Goal: Book appointment/travel/reservation

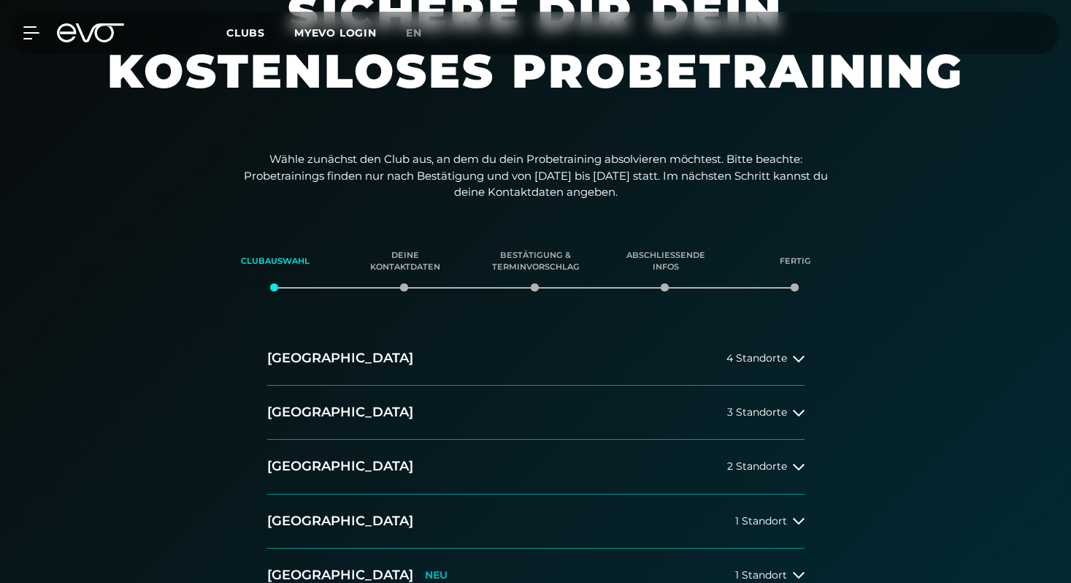
scroll to position [95, 0]
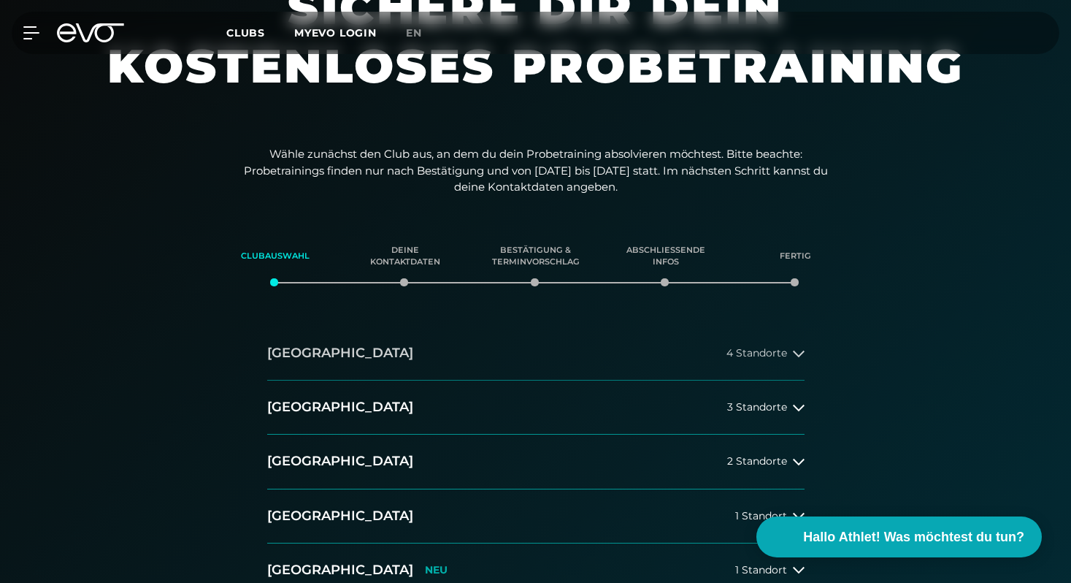
click at [602, 361] on button "[GEOGRAPHIC_DATA] 4 Standorte" at bounding box center [535, 353] width 537 height 54
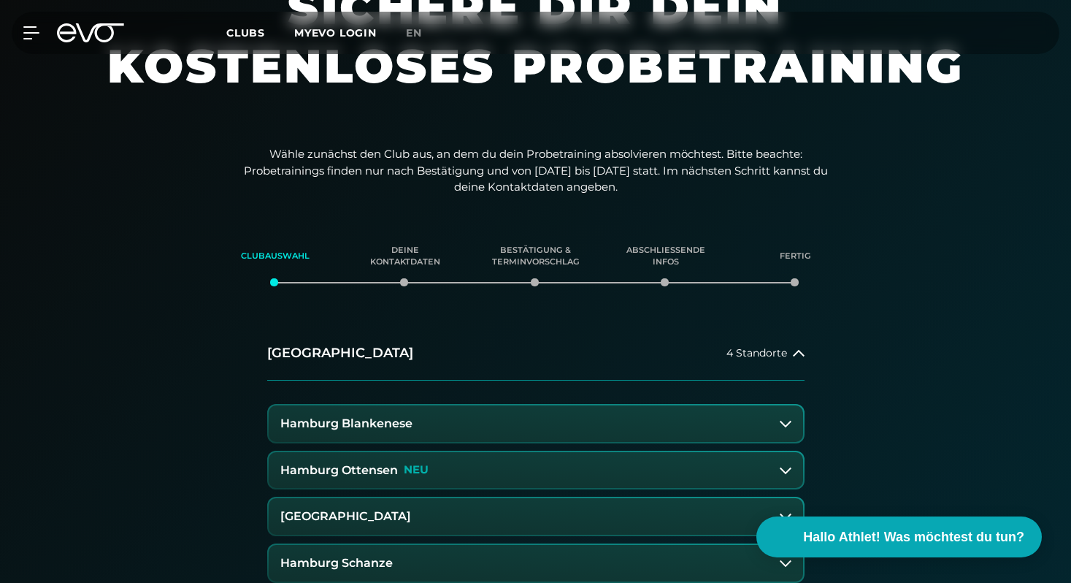
click at [457, 426] on button "Hamburg Blankenese" at bounding box center [536, 423] width 535 height 37
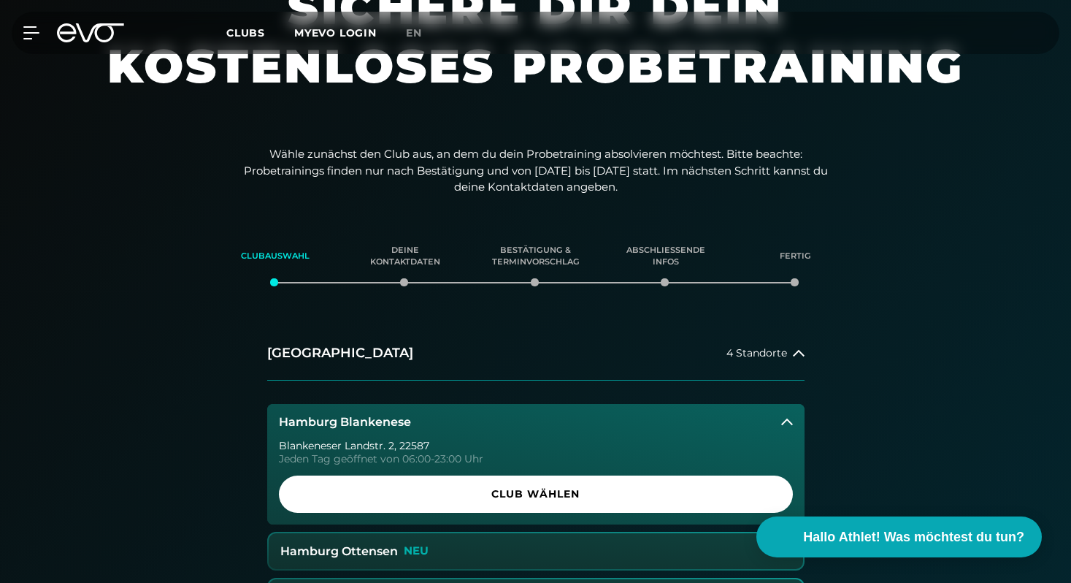
click at [457, 426] on button "Hamburg Blankenese" at bounding box center [535, 422] width 537 height 37
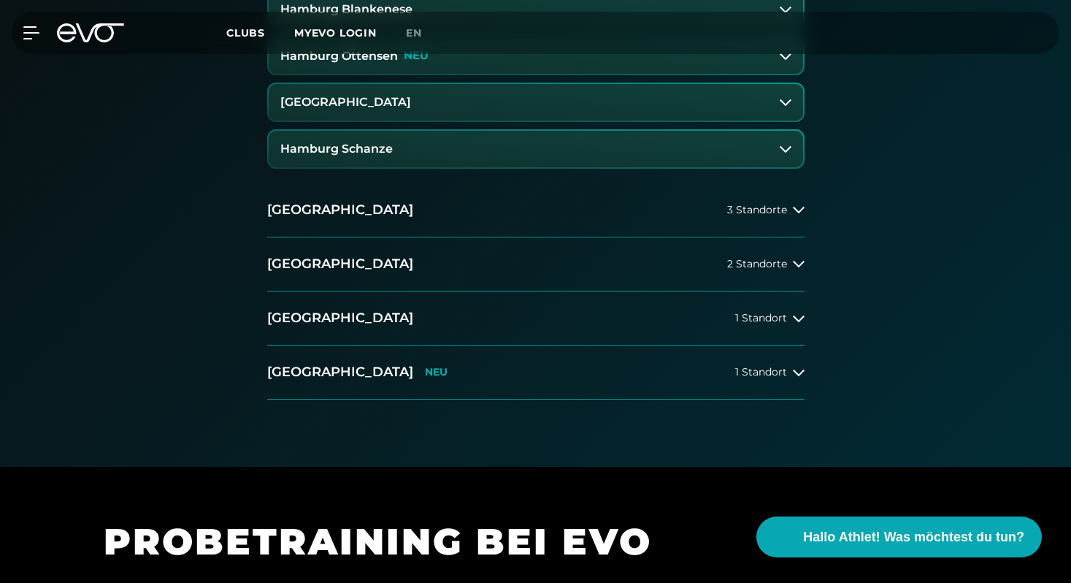
scroll to position [592, 0]
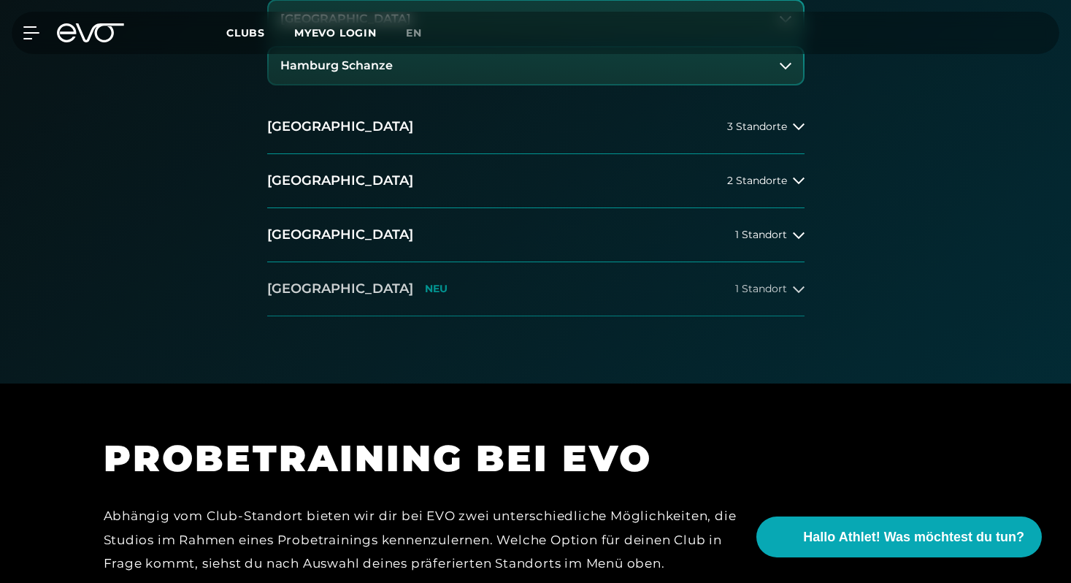
click at [538, 298] on button "Wiesbaden NEU 1 Standort" at bounding box center [535, 289] width 537 height 54
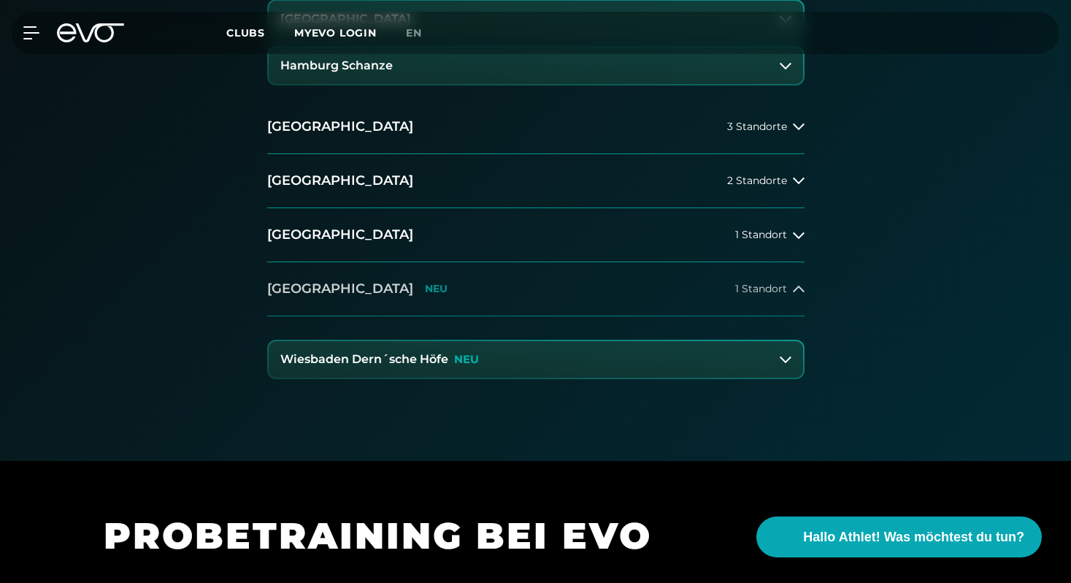
click at [538, 298] on button "Wiesbaden NEU 1 Standort" at bounding box center [535, 289] width 537 height 54
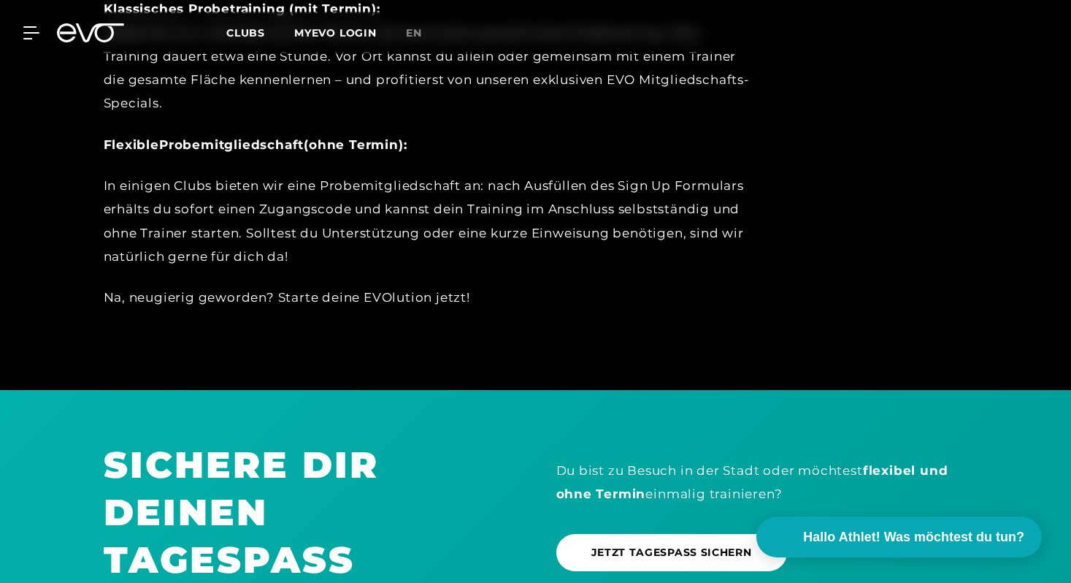
scroll to position [1452, 0]
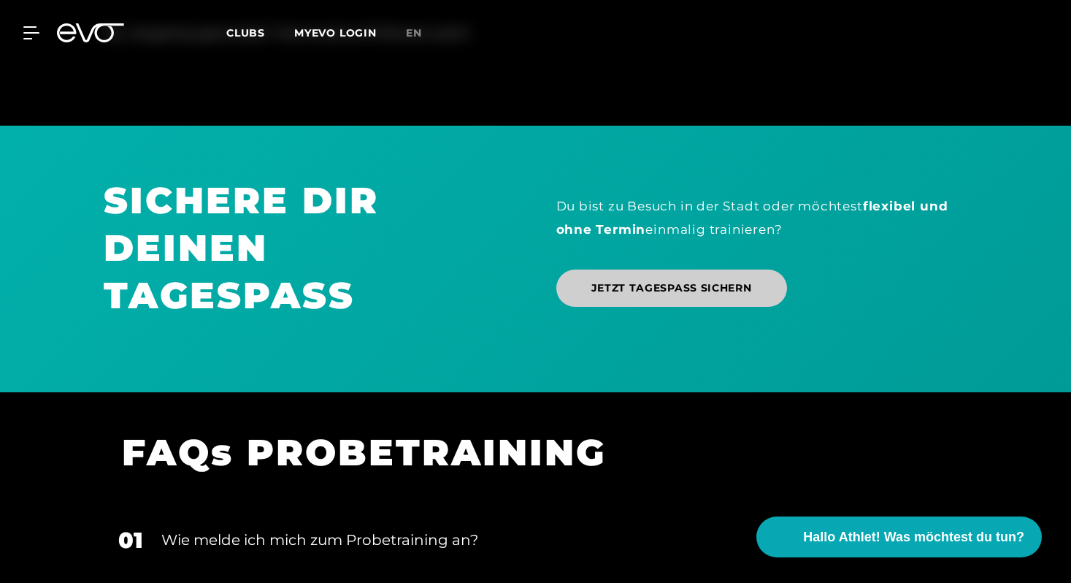
click at [598, 284] on span "JETZT TAGESPASS SICHERN" at bounding box center [672, 287] width 161 height 15
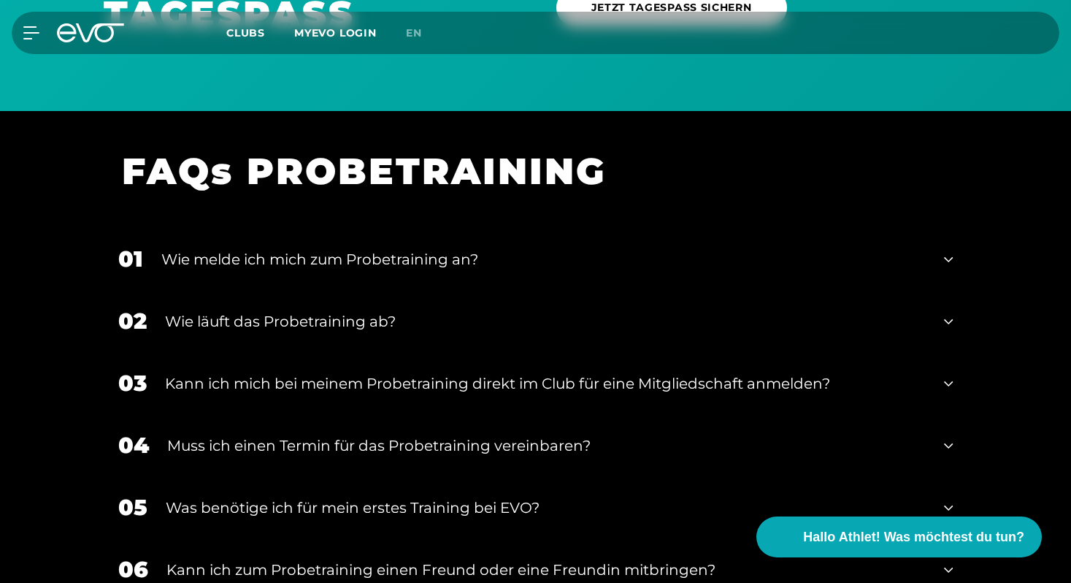
scroll to position [1606, 0]
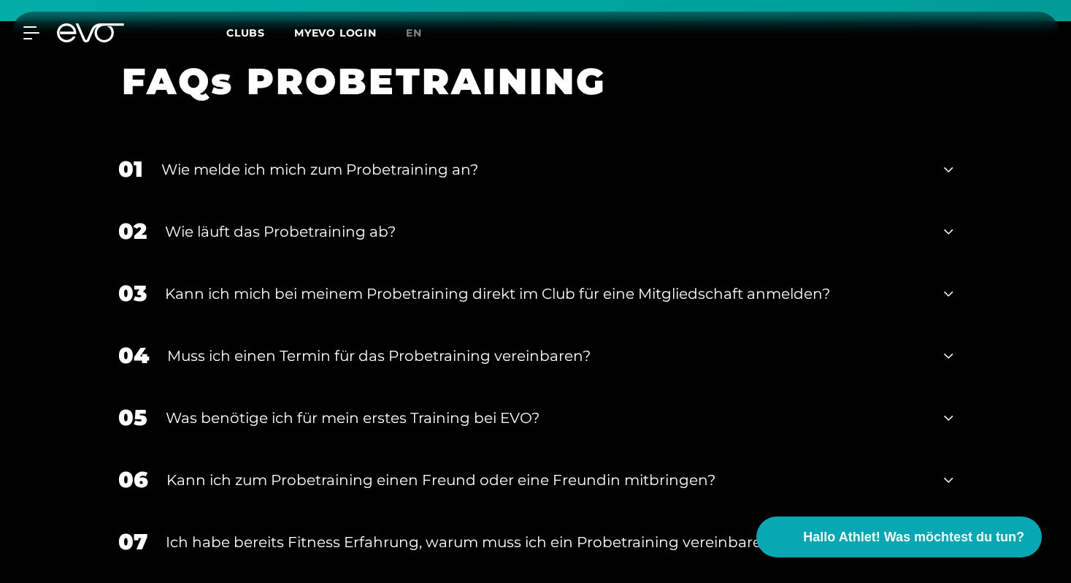
click at [518, 175] on div "Wie melde ich mich zum Probetraining an?" at bounding box center [543, 169] width 765 height 22
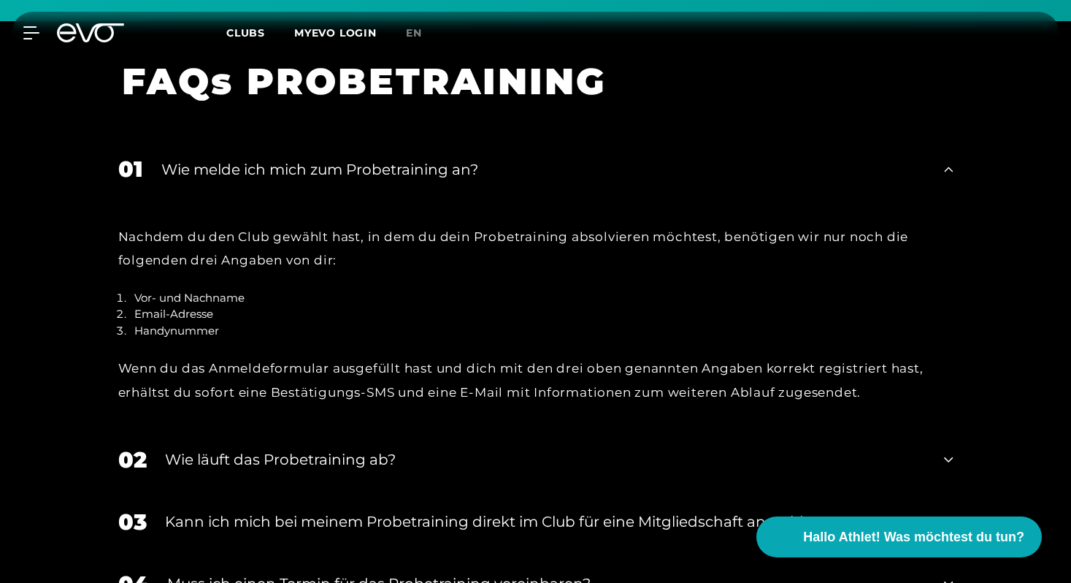
click at [351, 455] on div "Wie läuft das Probetraining ab?" at bounding box center [546, 459] width 762 height 22
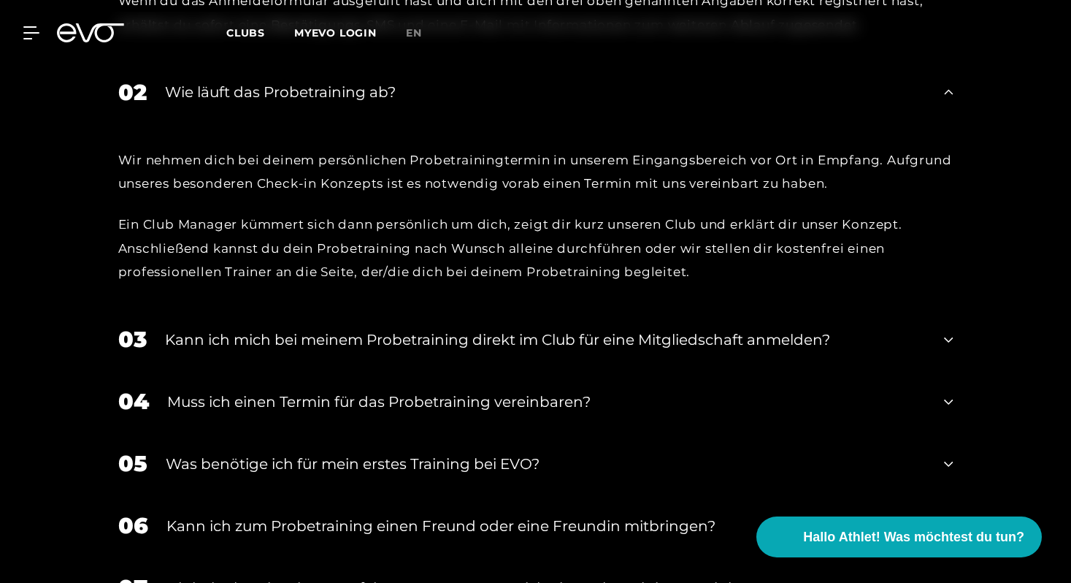
scroll to position [2058, 0]
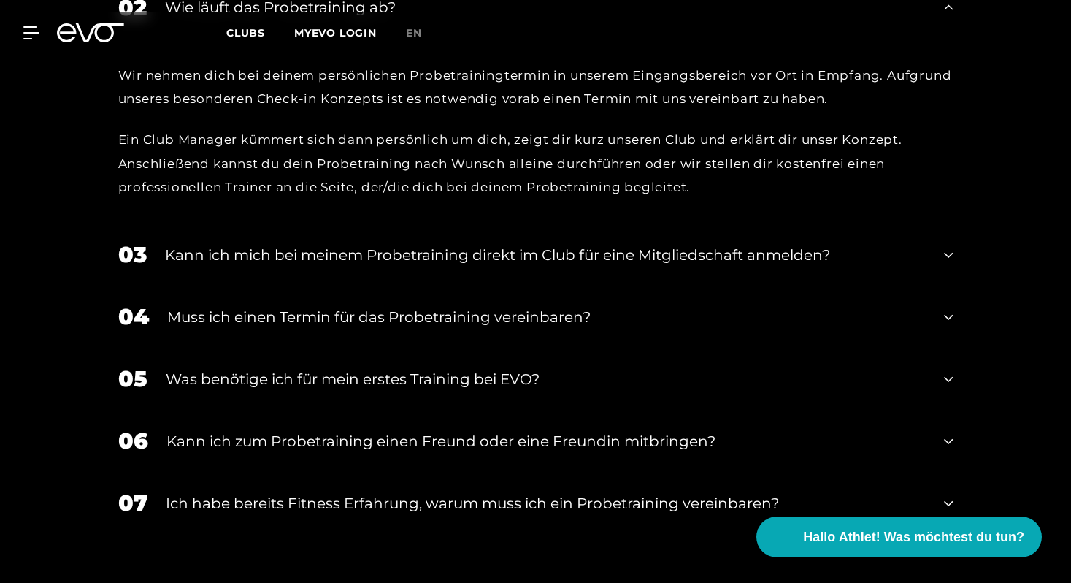
click at [180, 313] on div "Muss ich einen Termin für das Probetraining vereinbaren?" at bounding box center [546, 317] width 759 height 22
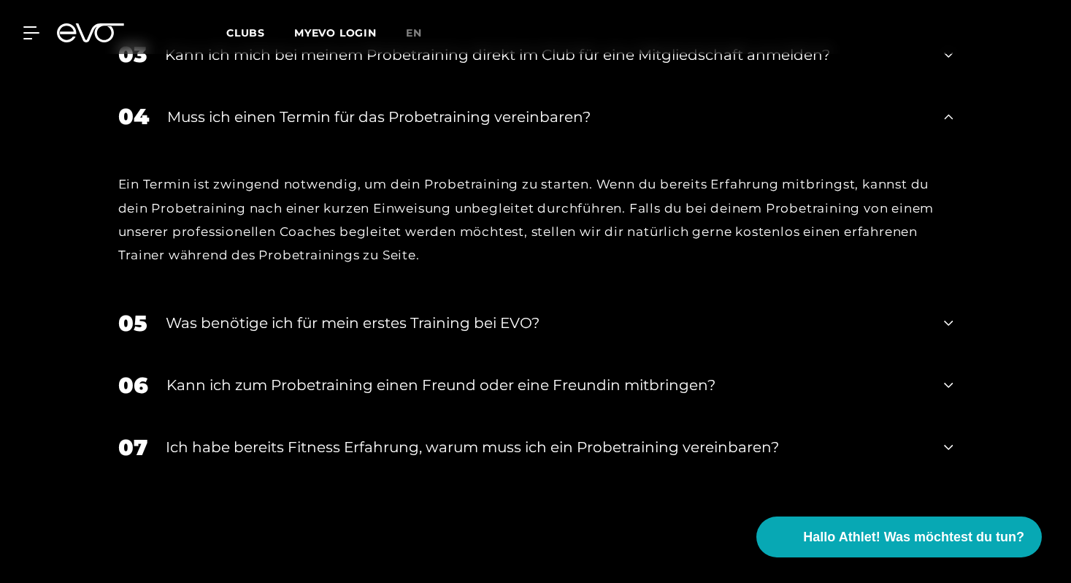
scroll to position [2270, 0]
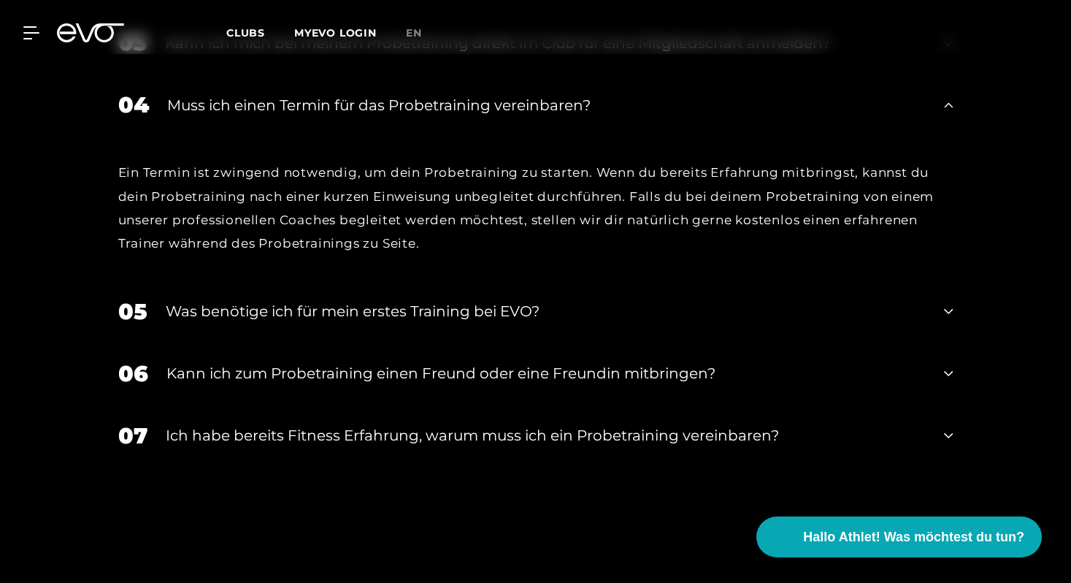
click at [253, 323] on div "05 Was benötige ich für mein erstes Training bei EVO?" at bounding box center [536, 311] width 865 height 62
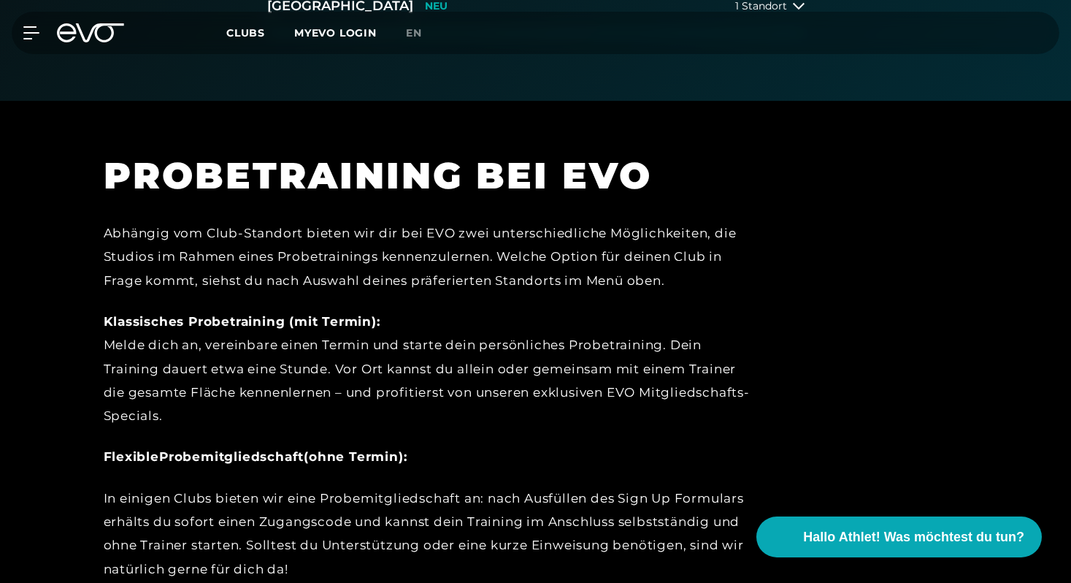
scroll to position [0, 0]
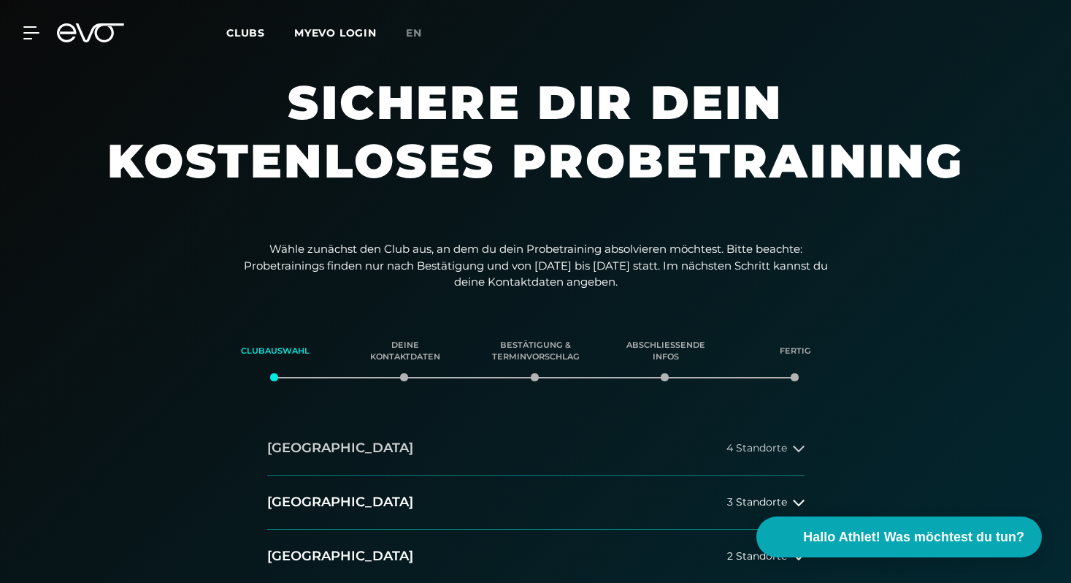
click at [296, 439] on h2 "[GEOGRAPHIC_DATA]" at bounding box center [340, 448] width 146 height 18
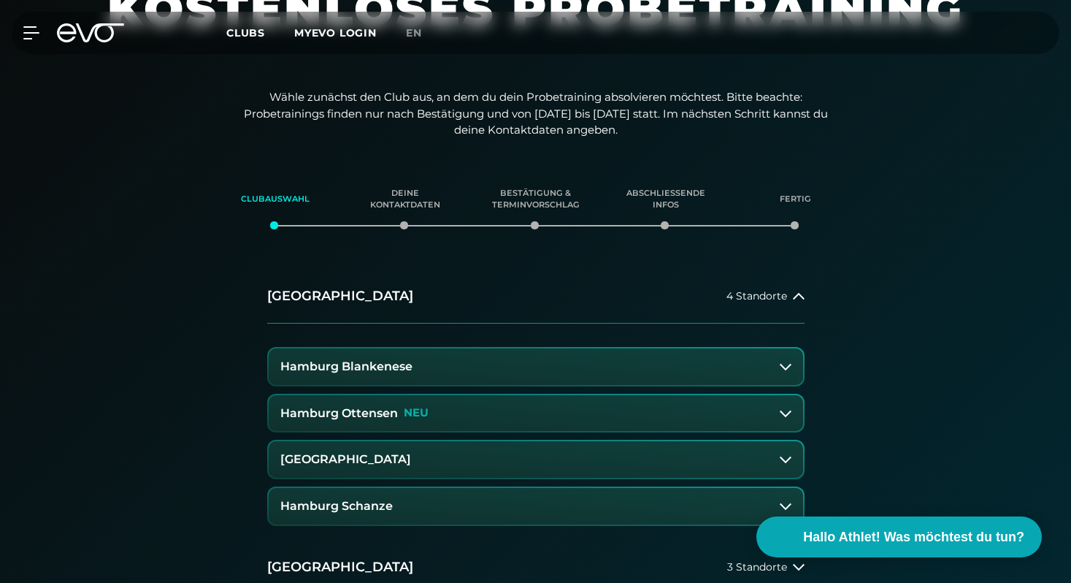
scroll to position [174, 0]
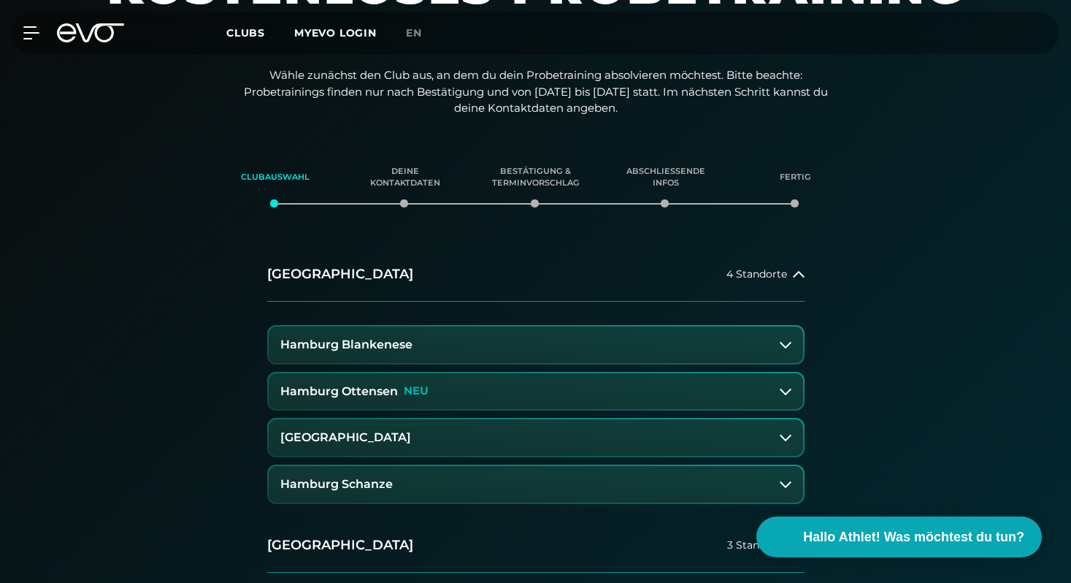
click at [355, 346] on h3 "Hamburg Blankenese" at bounding box center [346, 344] width 132 height 13
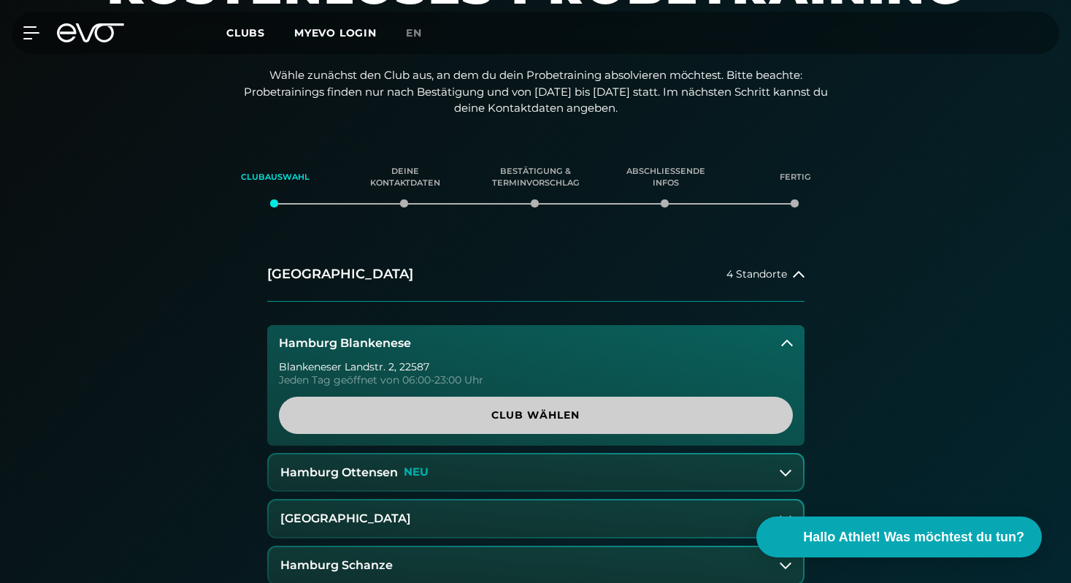
click at [448, 422] on span "Club wählen" at bounding box center [536, 414] width 444 height 15
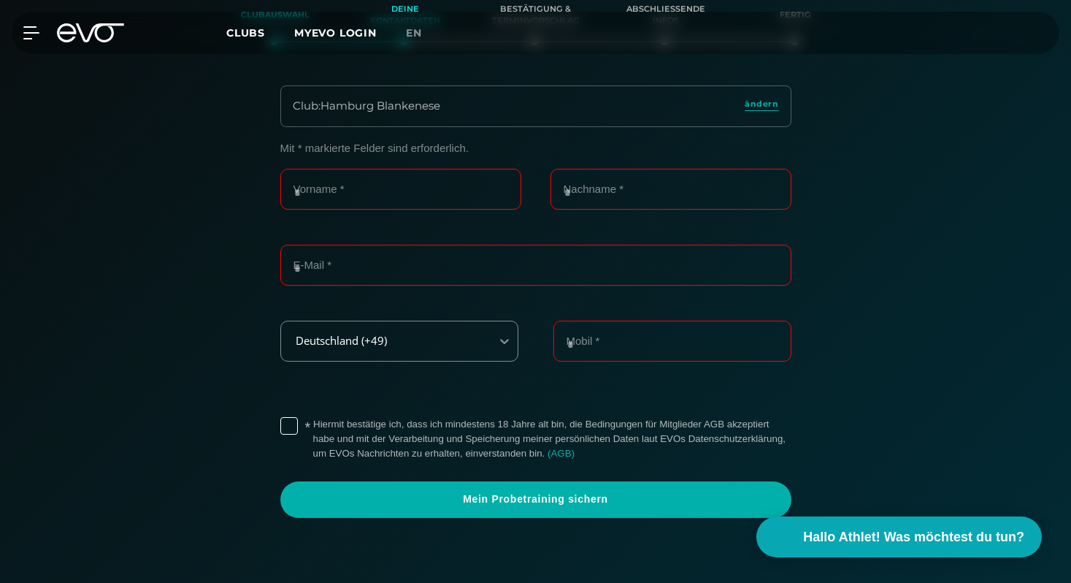
scroll to position [373, 0]
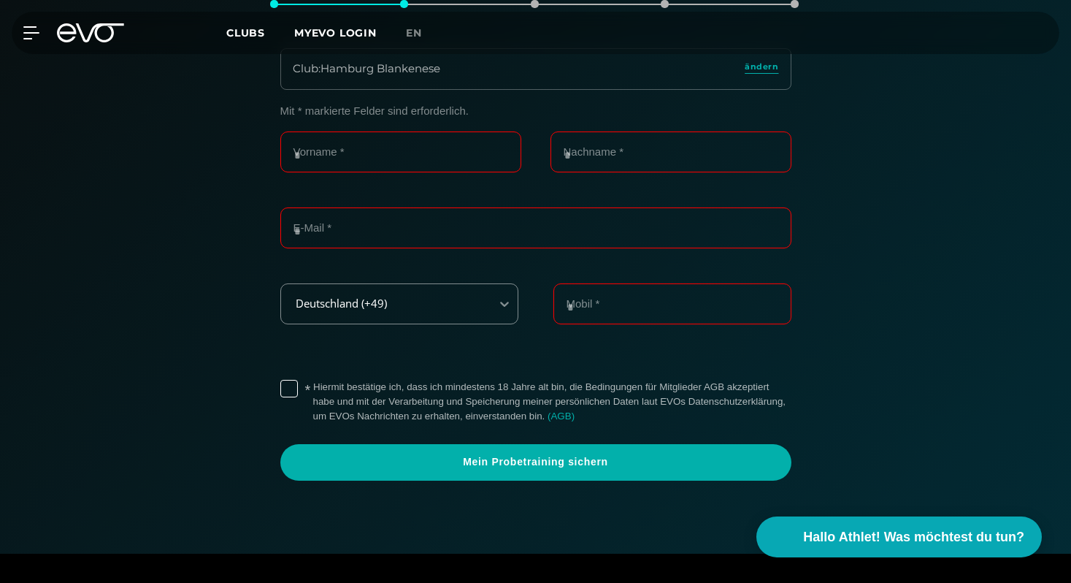
click at [421, 389] on label "* Hiermit bestätige ich, dass ich mindestens 18 Jahre alt bin, die Bedingungen …" at bounding box center [552, 402] width 478 height 44
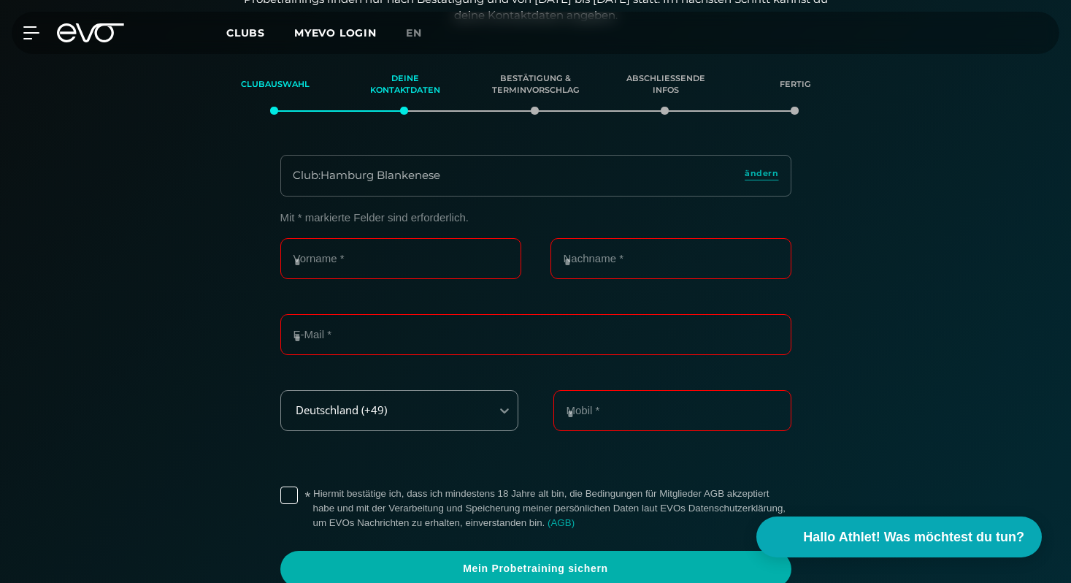
scroll to position [185, 0]
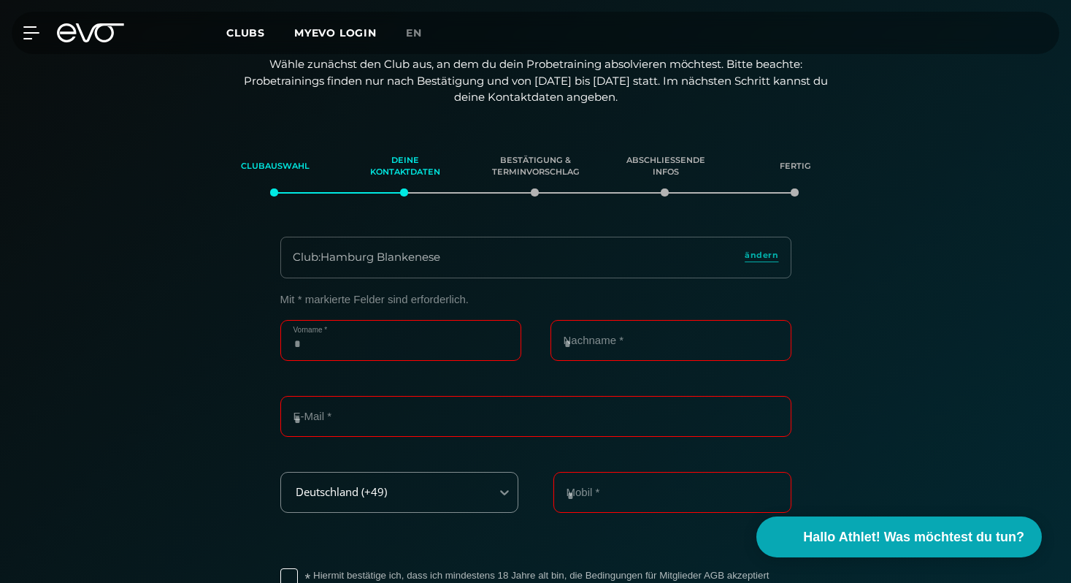
click at [384, 347] on input "Vorname *" at bounding box center [400, 340] width 241 height 41
type input "****"
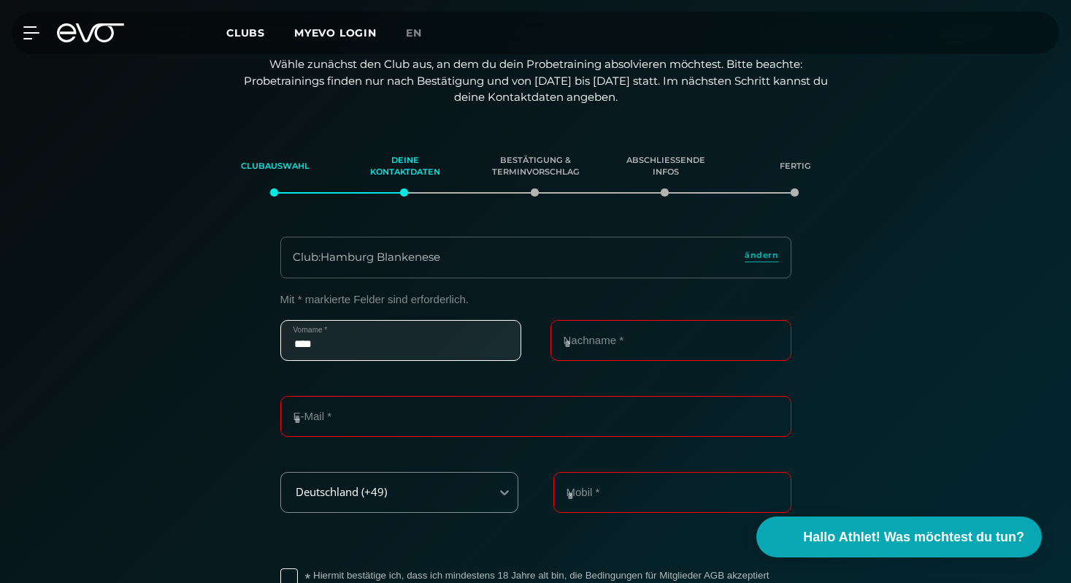
type input "**********"
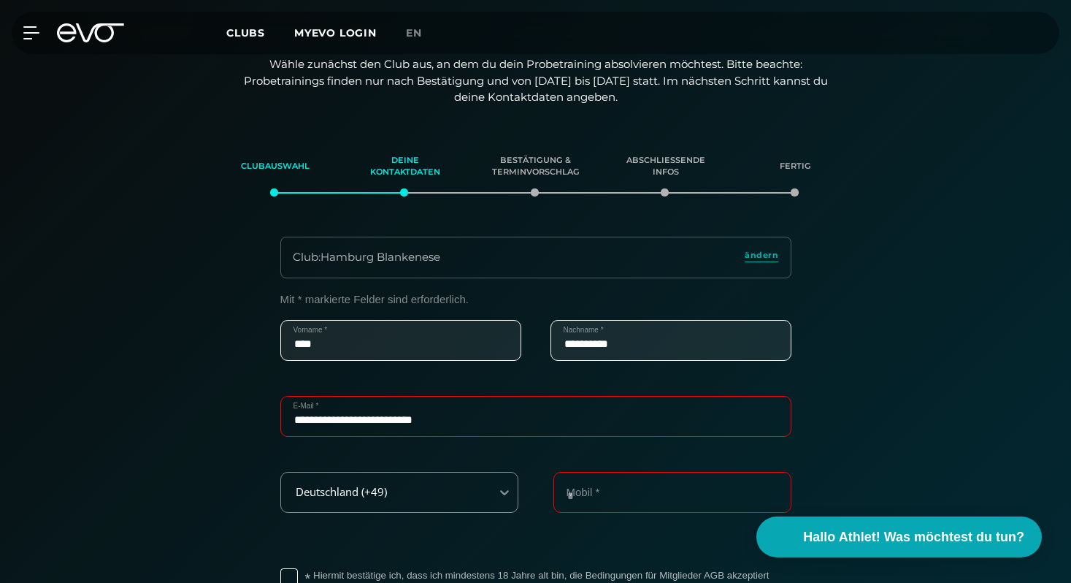
type input "**********"
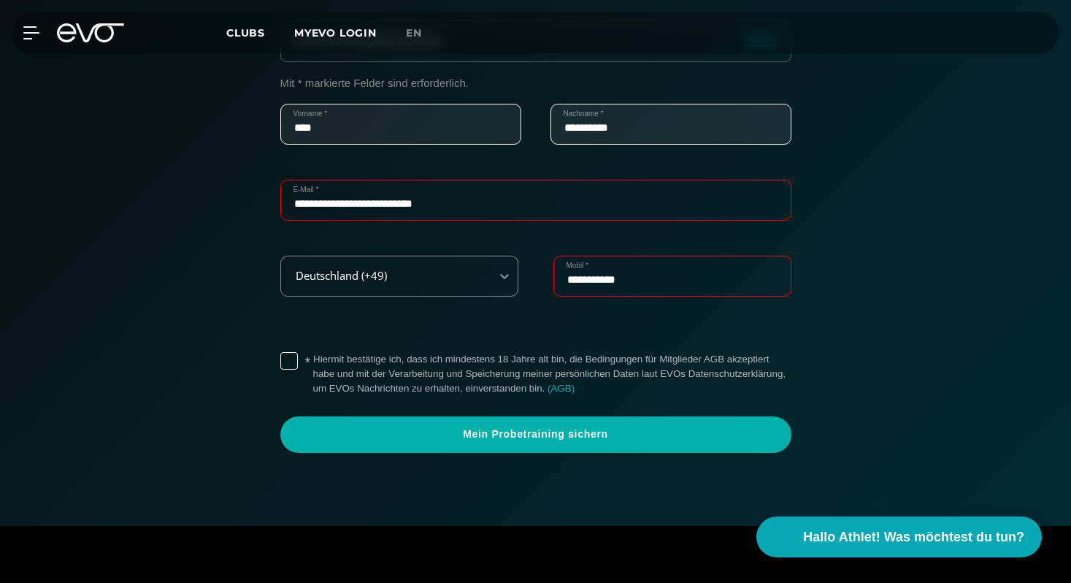
scroll to position [403, 0]
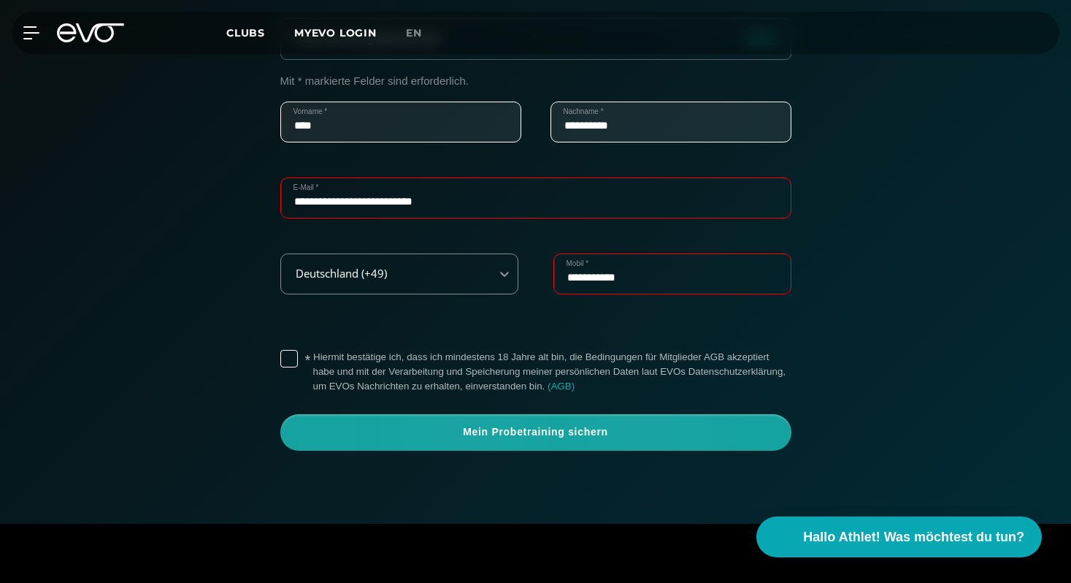
click at [386, 432] on span "Mein Probetraining sichern" at bounding box center [535, 432] width 441 height 15
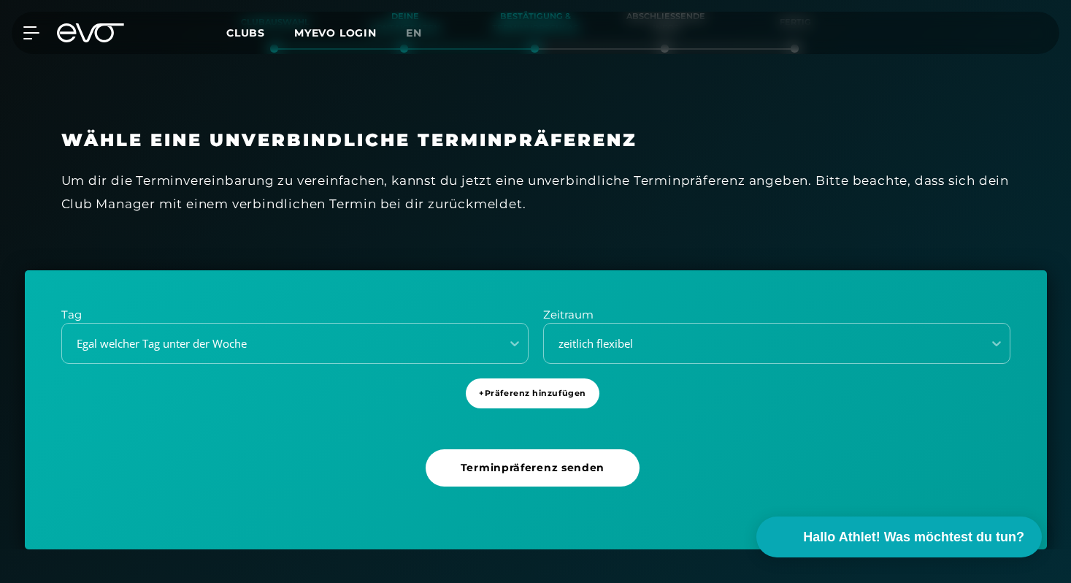
scroll to position [367, 0]
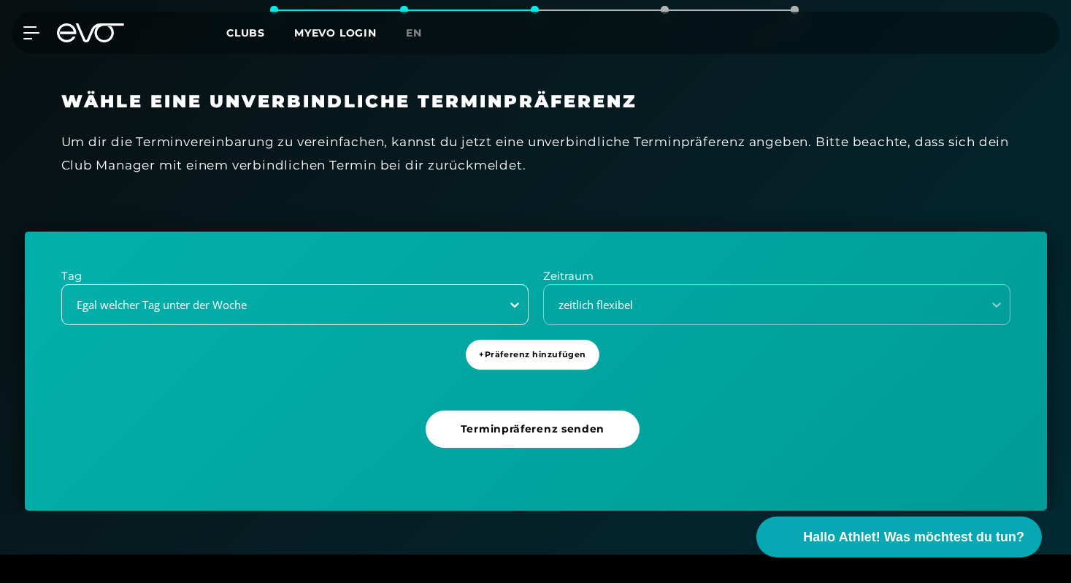
click at [508, 294] on div at bounding box center [515, 304] width 26 height 26
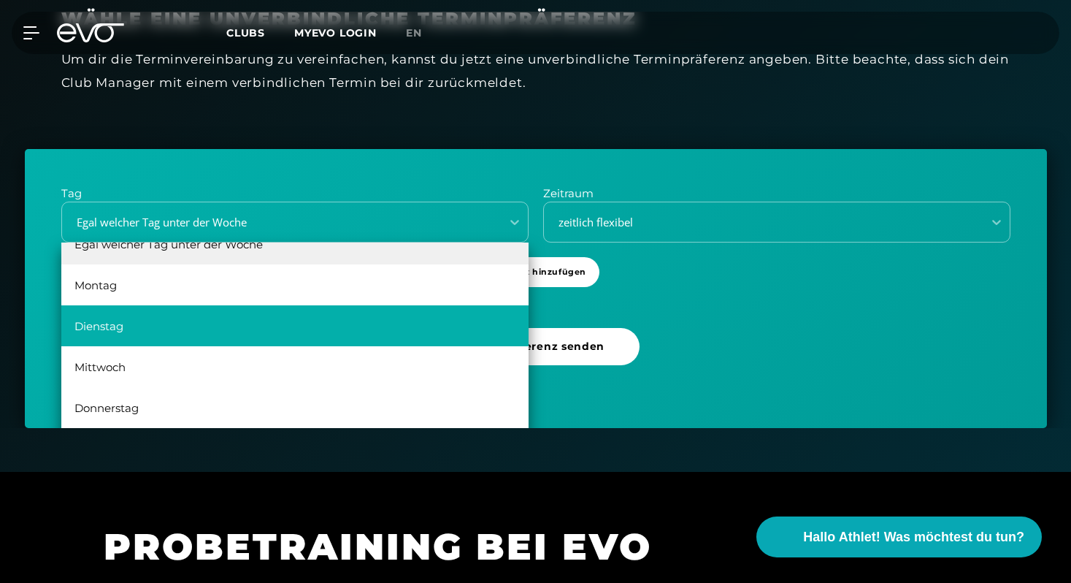
scroll to position [26, 0]
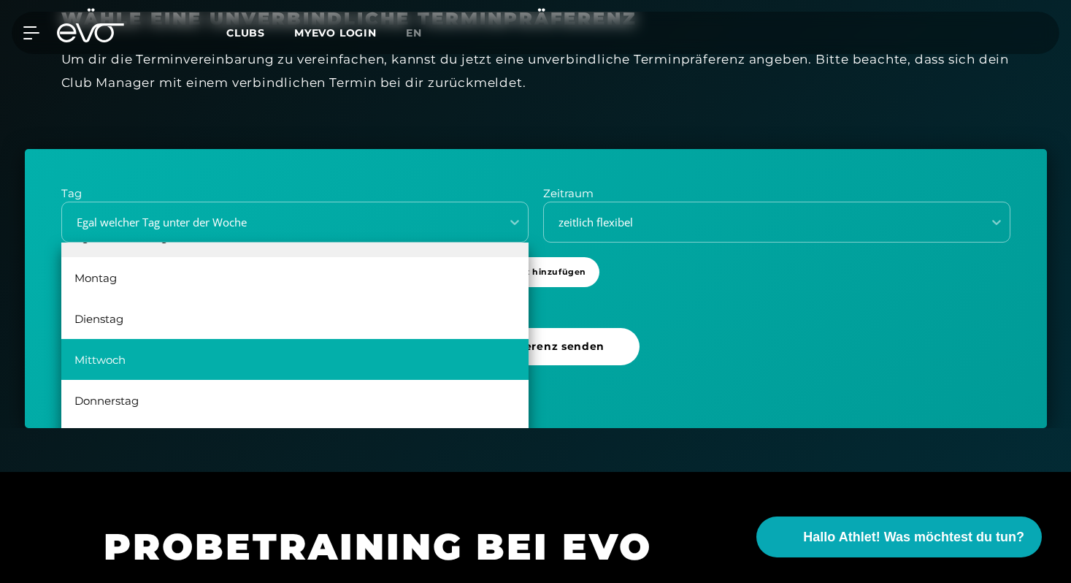
click at [288, 364] on div "Mittwoch" at bounding box center [294, 359] width 467 height 41
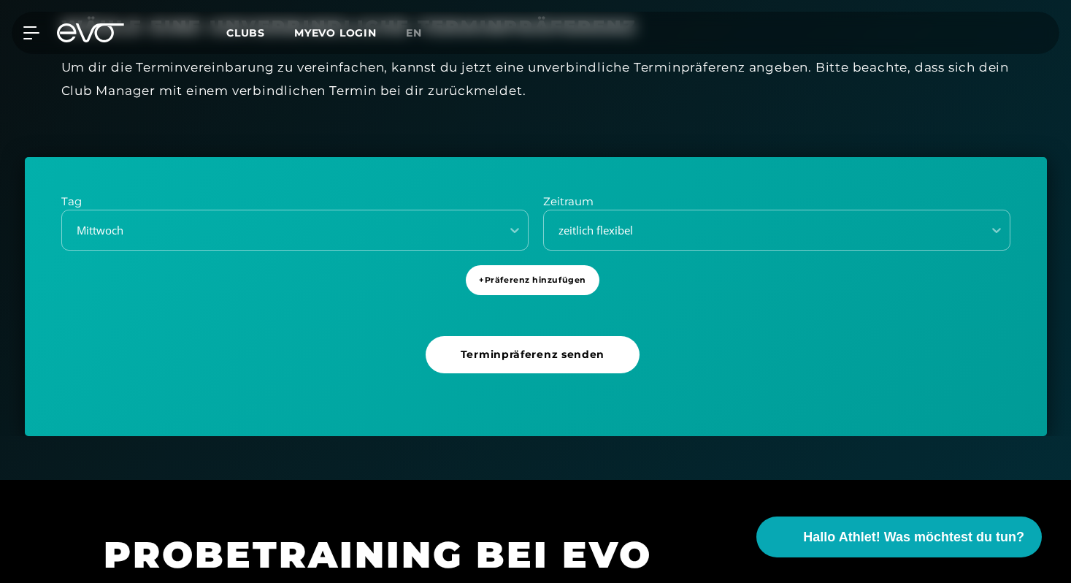
scroll to position [438, 0]
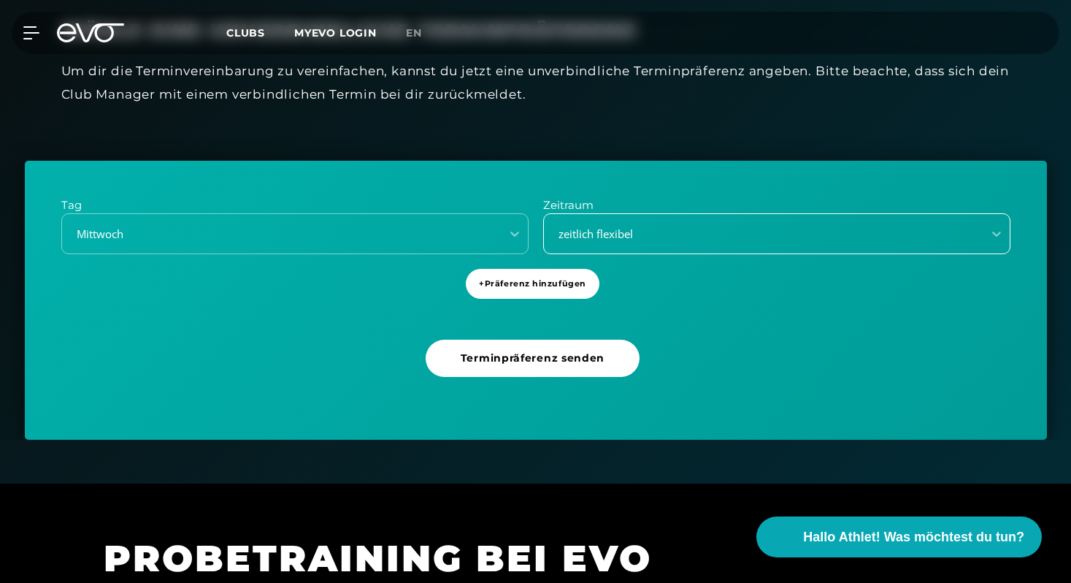
click at [630, 218] on div "zeitlich flexibel" at bounding box center [776, 233] width 467 height 41
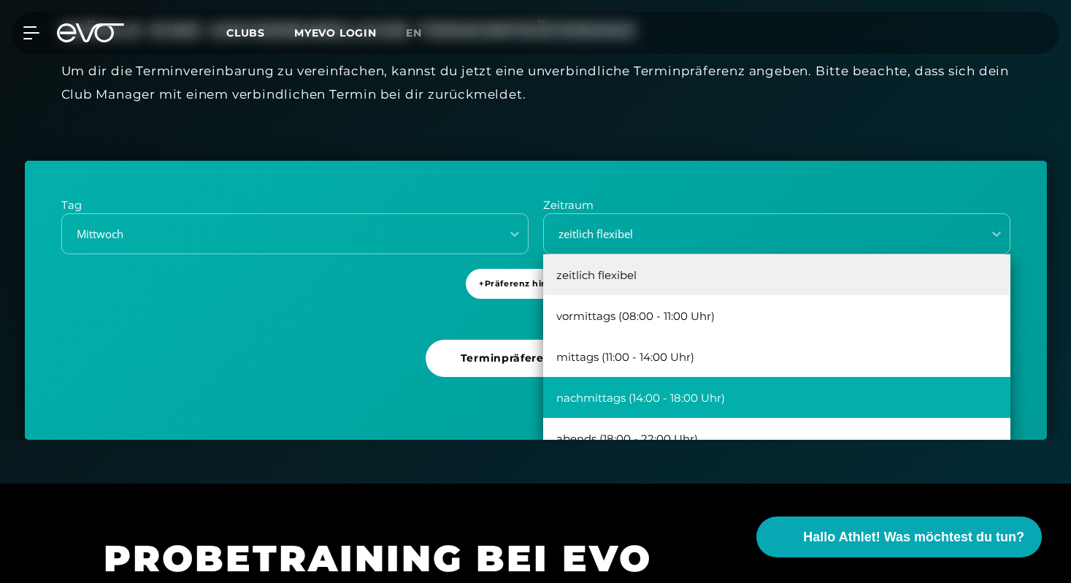
click at [722, 394] on div "nachmittags (14:00 - 18:00 Uhr)" at bounding box center [776, 397] width 467 height 41
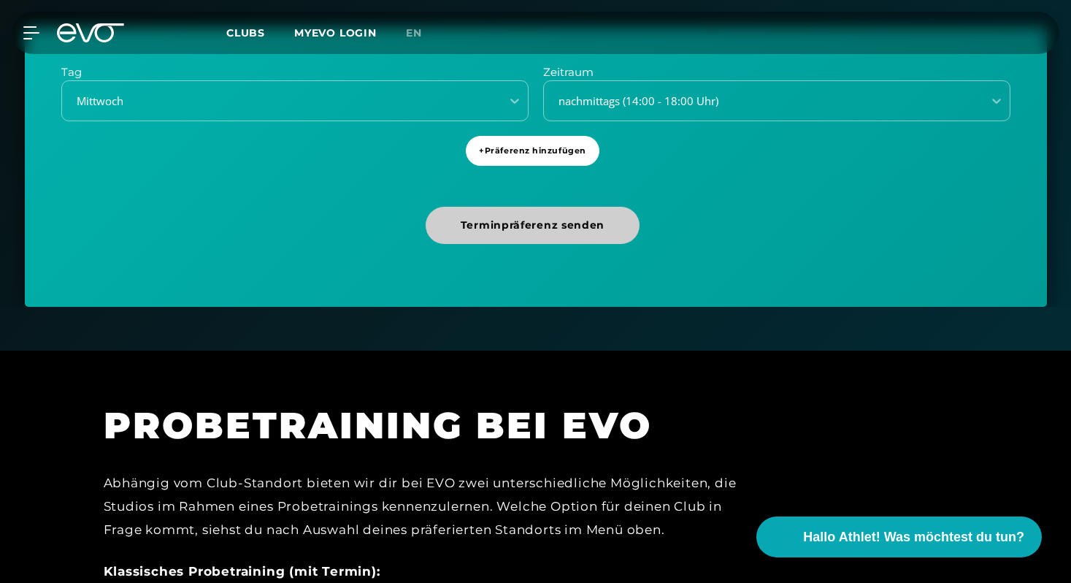
scroll to position [541, 0]
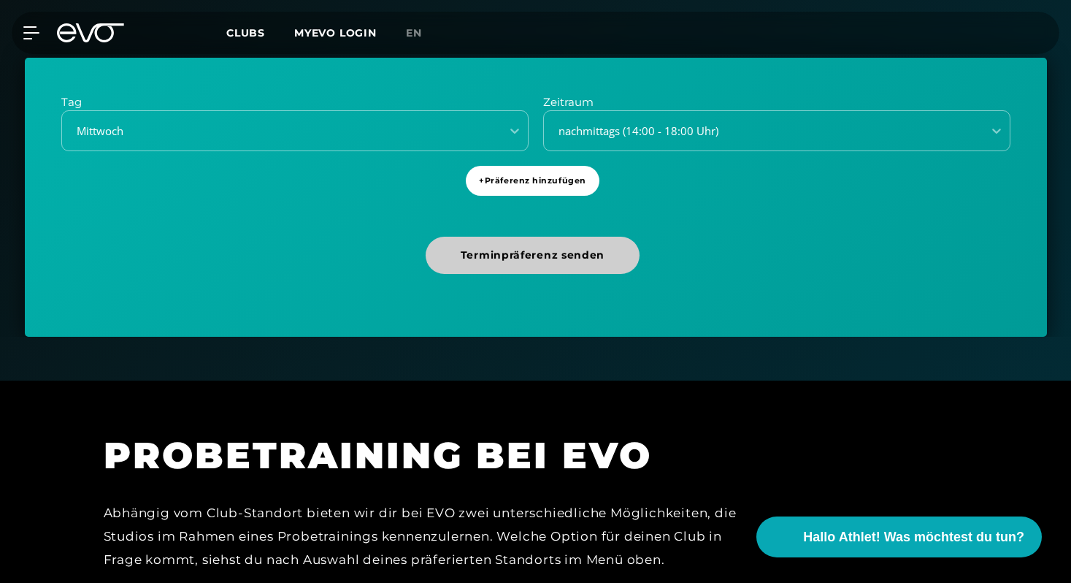
click at [572, 259] on span "Terminpräferenz senden" at bounding box center [533, 255] width 144 height 15
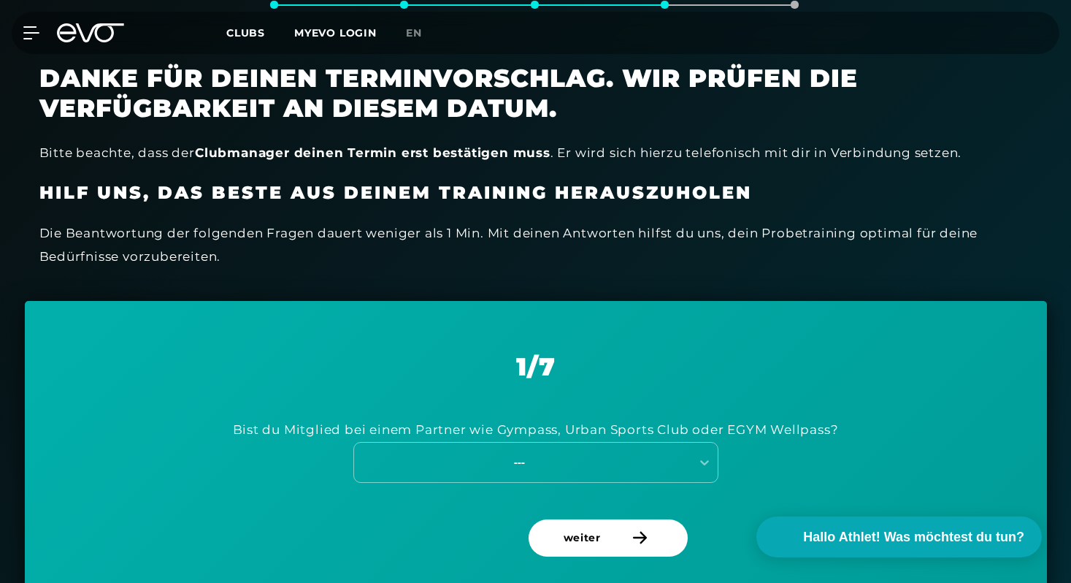
scroll to position [424, 0]
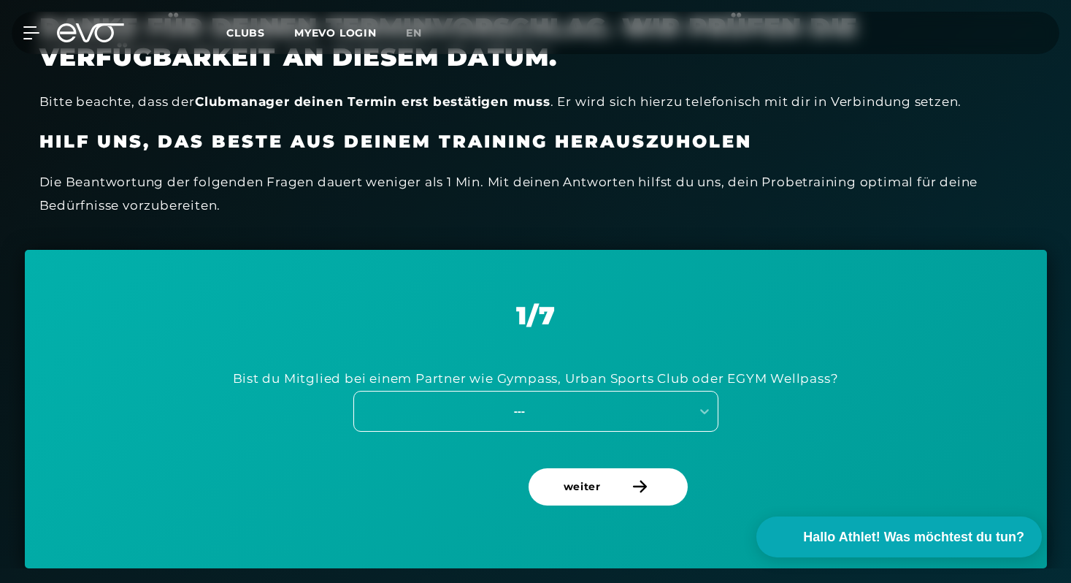
click at [548, 413] on div "---" at bounding box center [520, 410] width 328 height 17
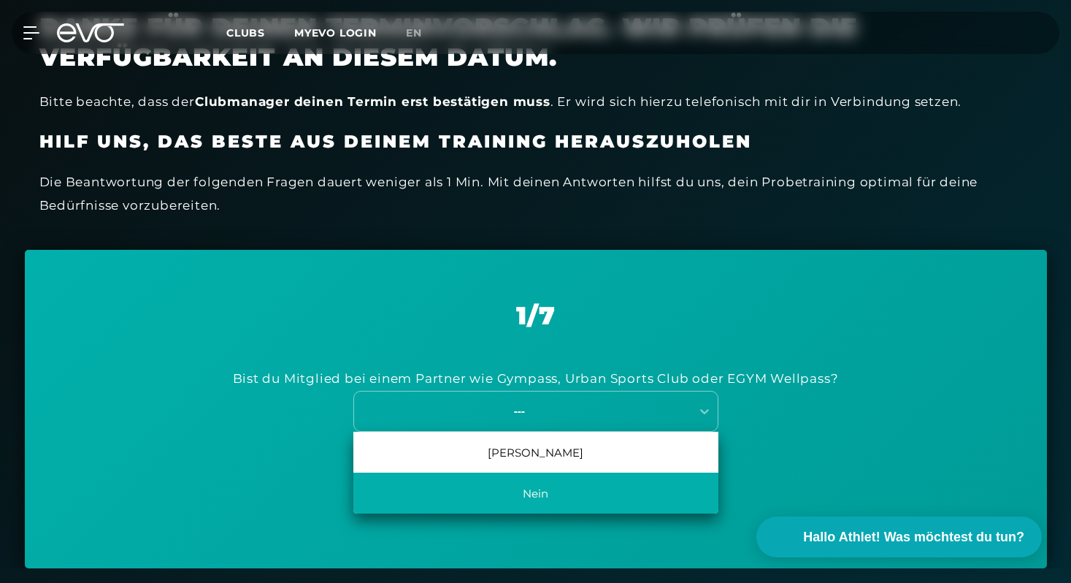
click at [549, 493] on div "Nein" at bounding box center [535, 492] width 365 height 41
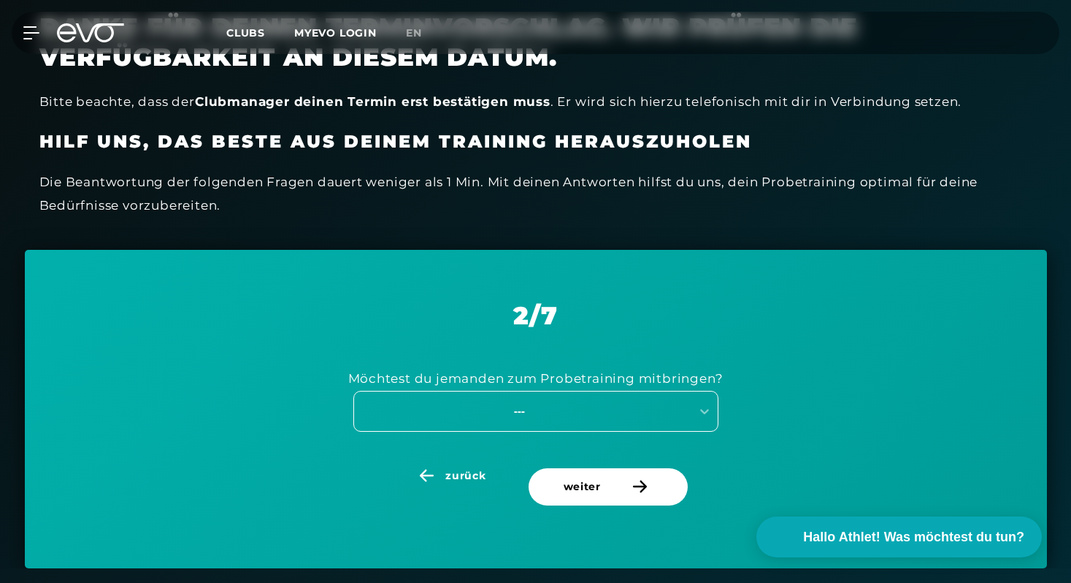
click at [582, 409] on div "---" at bounding box center [520, 410] width 328 height 17
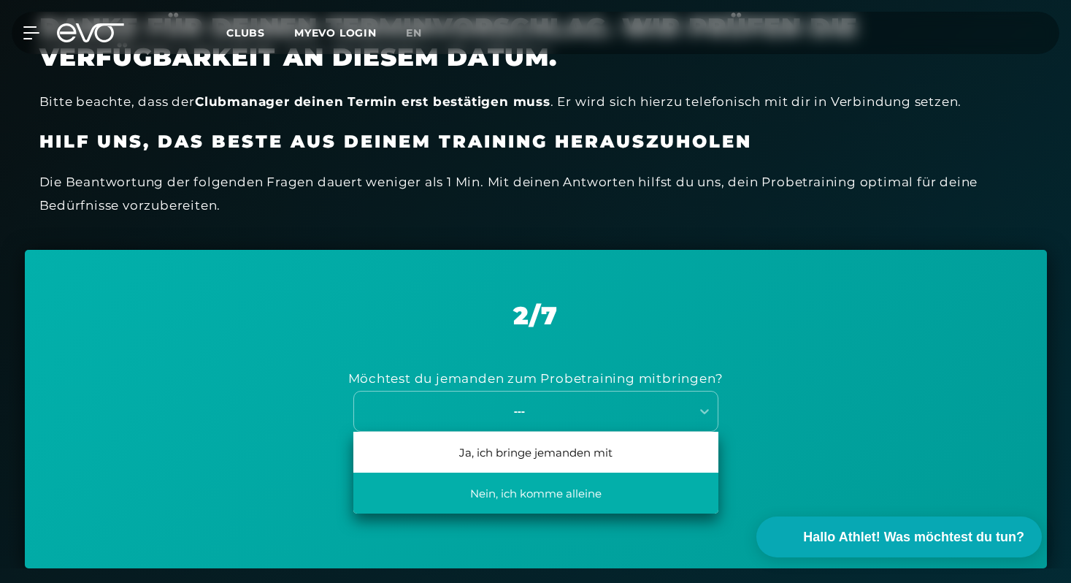
click at [554, 494] on div "Nein, ich komme alleine" at bounding box center [535, 492] width 365 height 41
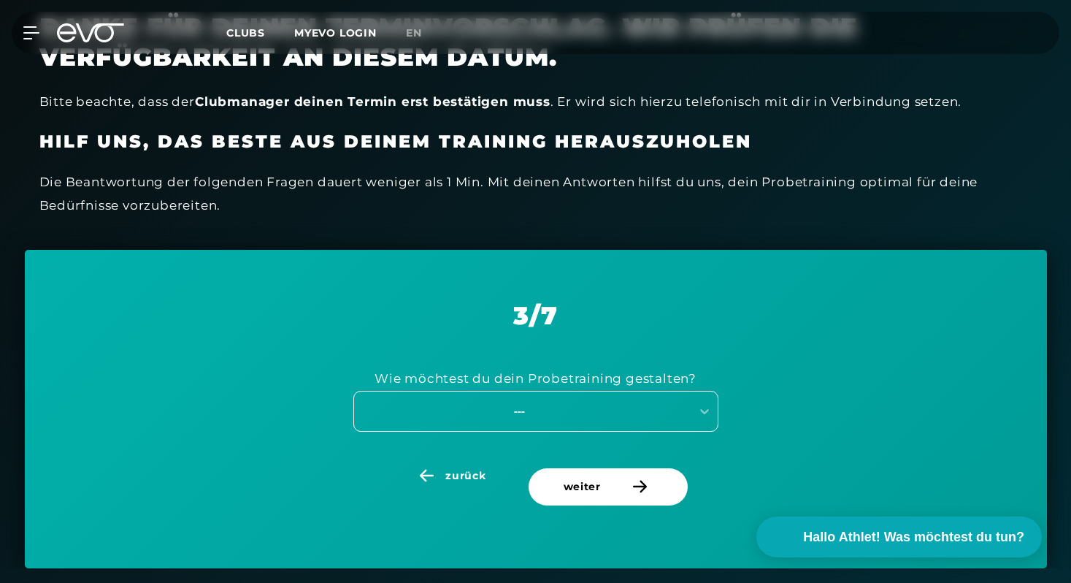
click at [600, 413] on div "---" at bounding box center [520, 410] width 328 height 17
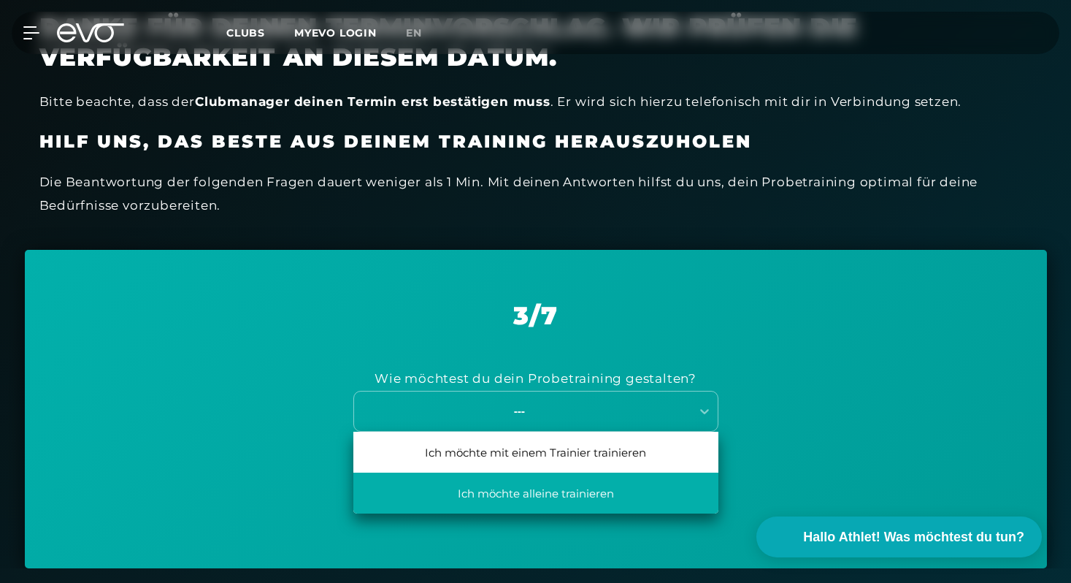
click at [650, 490] on div "Ich möchte alleine trainieren" at bounding box center [535, 492] width 365 height 41
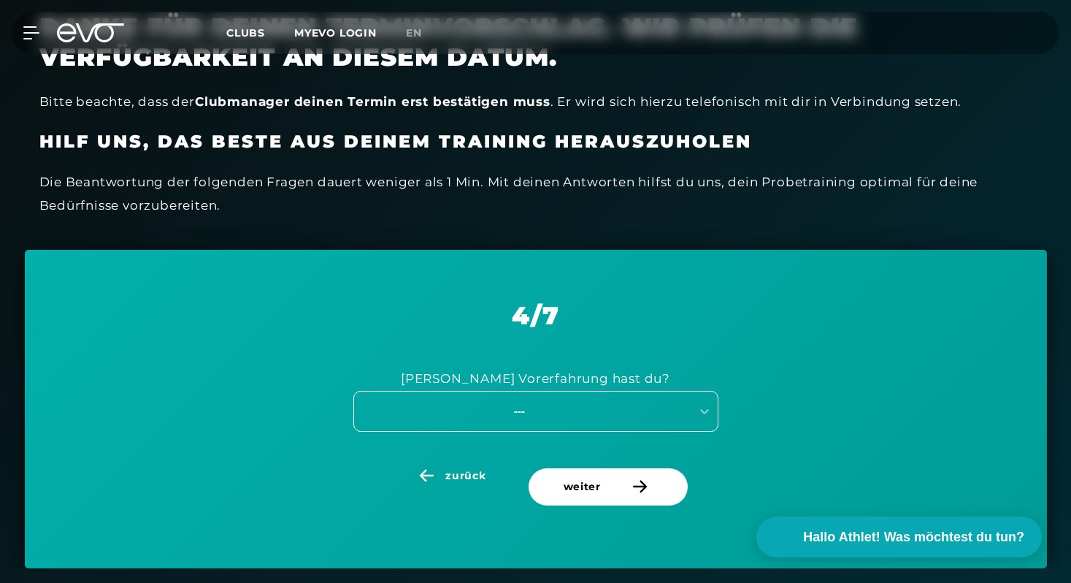
click at [640, 405] on div "---" at bounding box center [520, 410] width 328 height 17
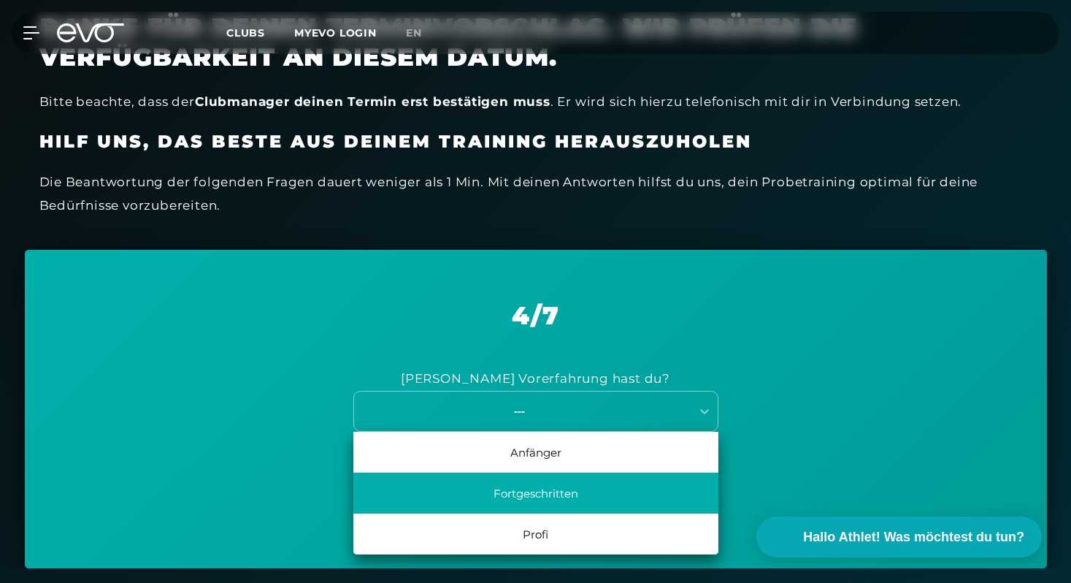
click at [608, 496] on div "Fortgeschritten" at bounding box center [535, 492] width 365 height 41
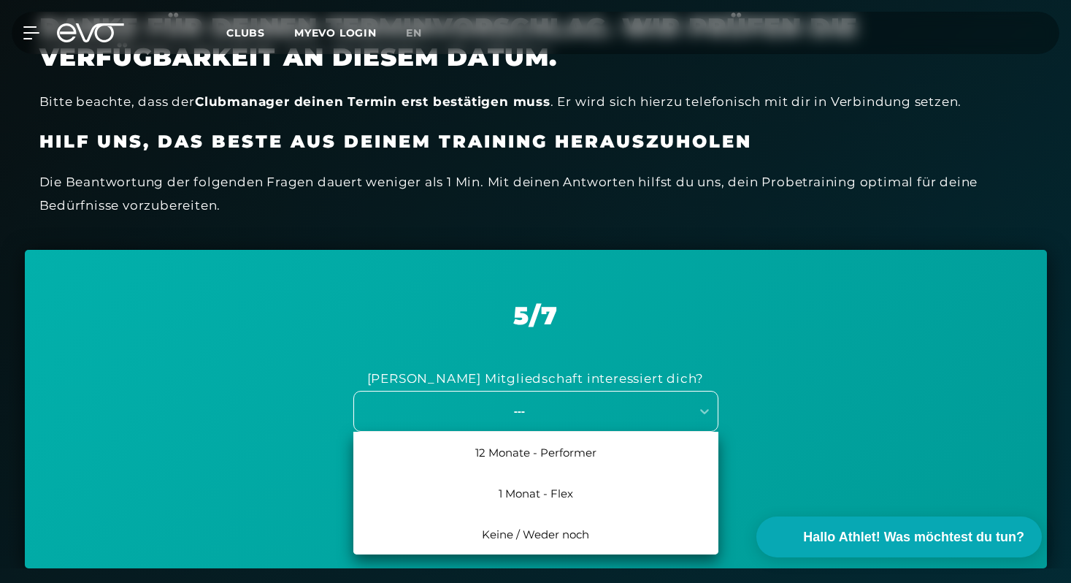
click at [643, 417] on div "---" at bounding box center [520, 410] width 328 height 17
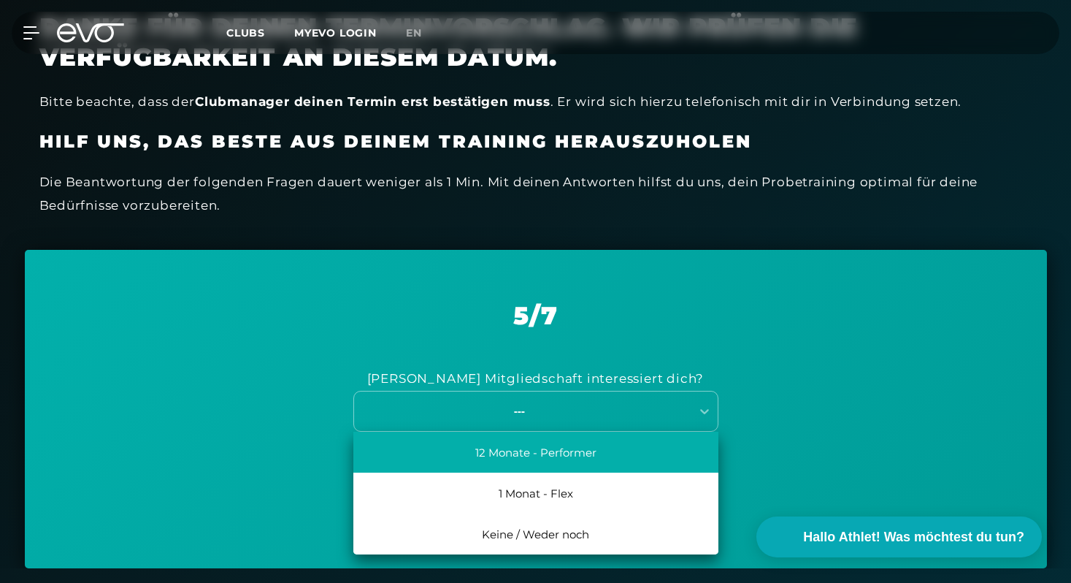
click at [635, 457] on div "12 Monate - Performer" at bounding box center [535, 452] width 365 height 41
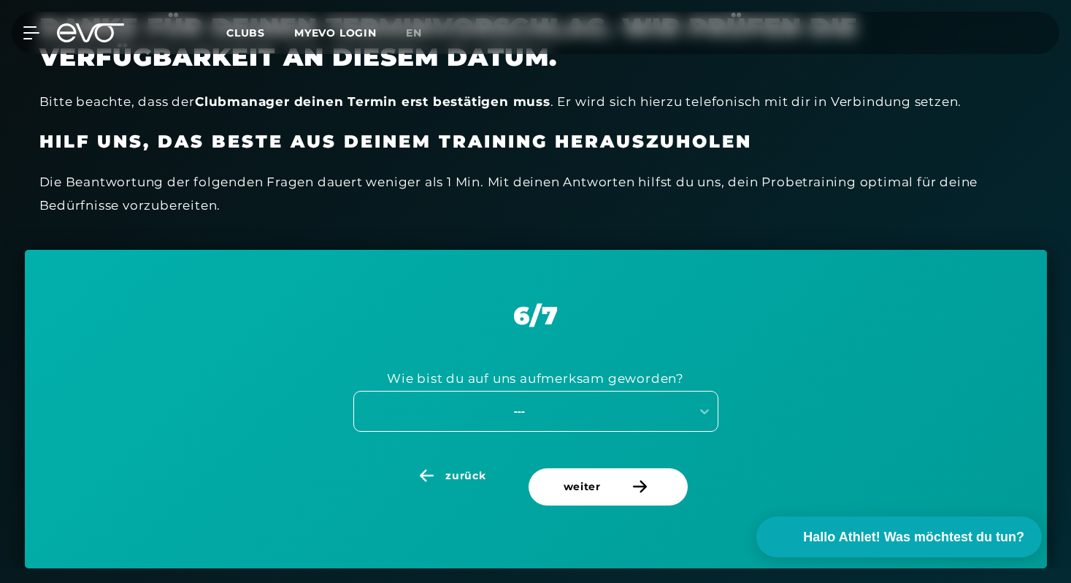
click at [629, 410] on div "---" at bounding box center [535, 411] width 365 height 41
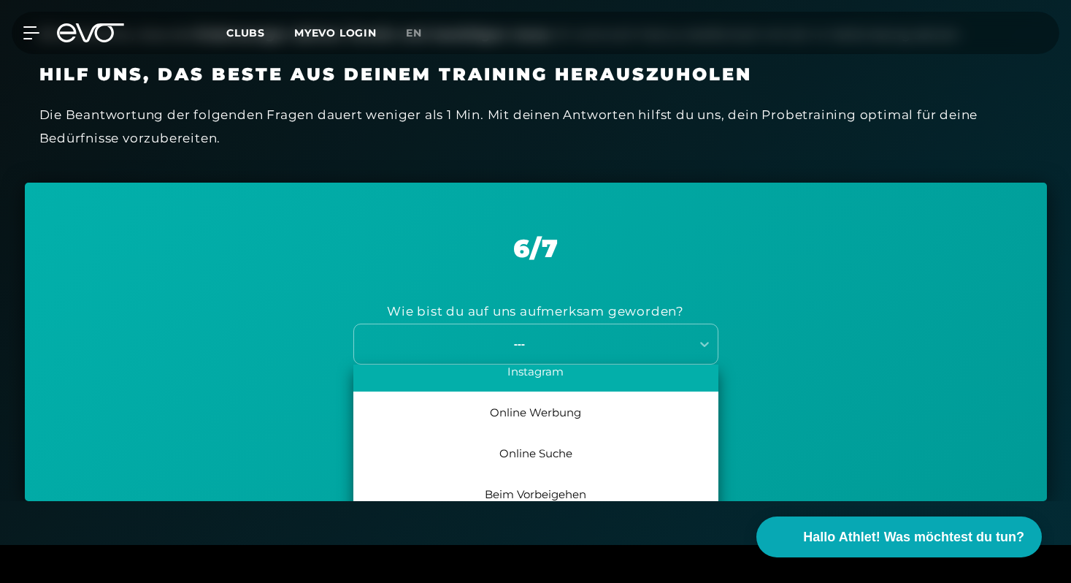
scroll to position [67, 0]
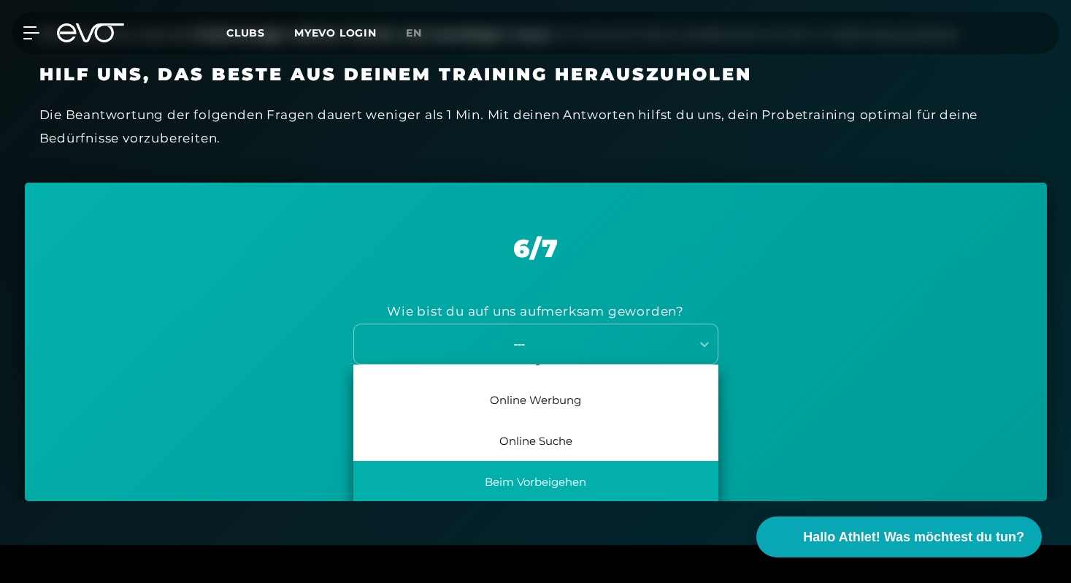
click at [593, 469] on div "Beim Vorbeigehen" at bounding box center [535, 481] width 365 height 41
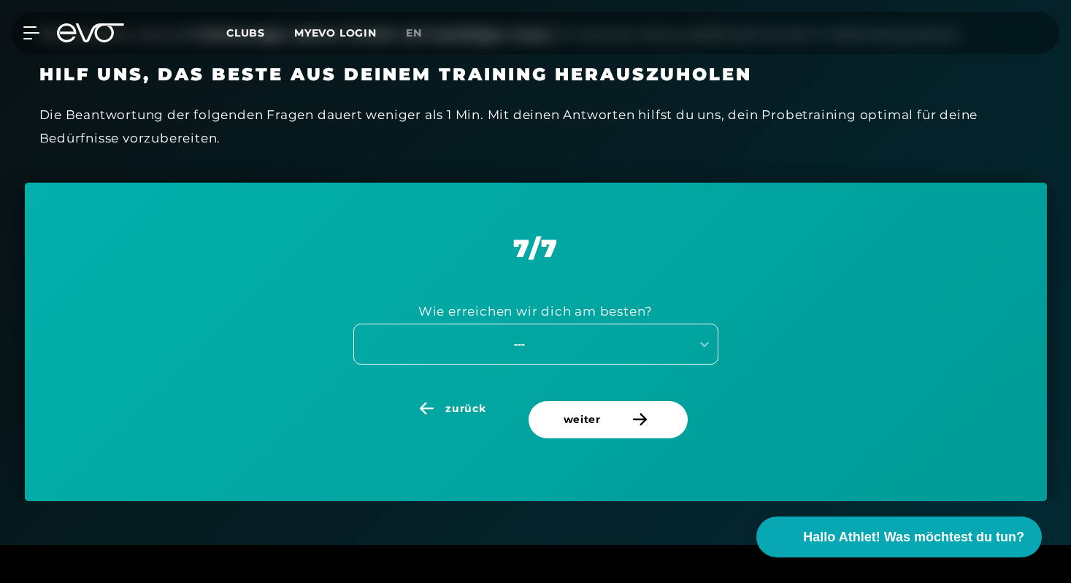
click at [615, 346] on div "---" at bounding box center [520, 343] width 328 height 17
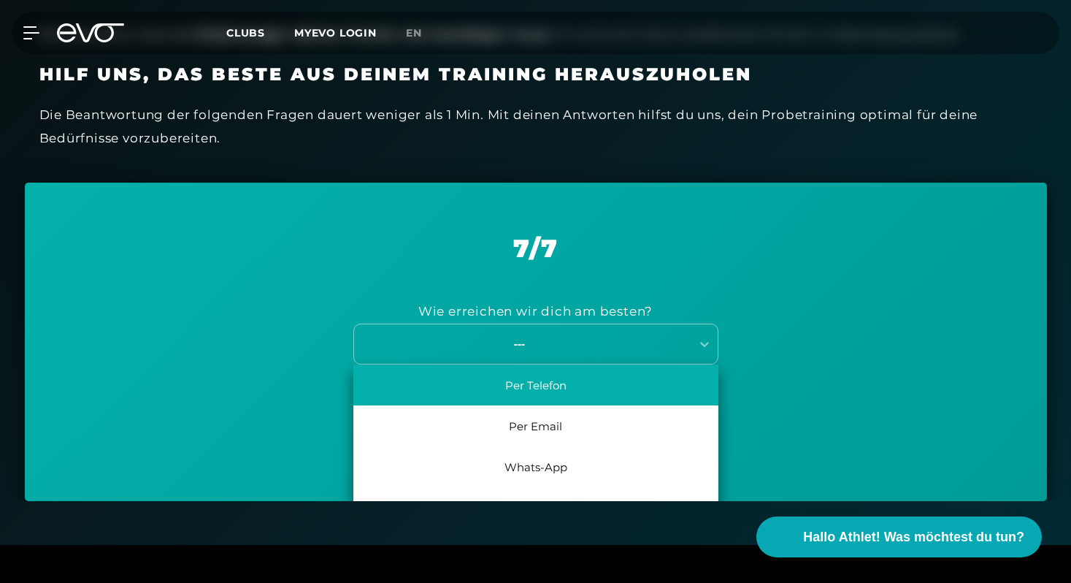
click at [599, 389] on div "Per Telefon" at bounding box center [535, 384] width 365 height 41
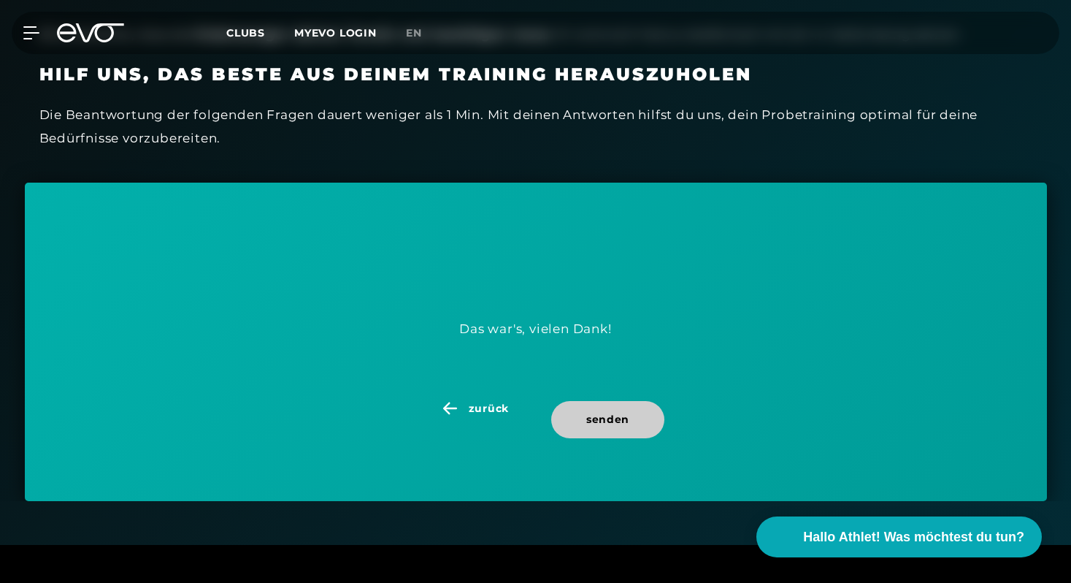
click at [635, 426] on span "senden" at bounding box center [607, 419] width 113 height 37
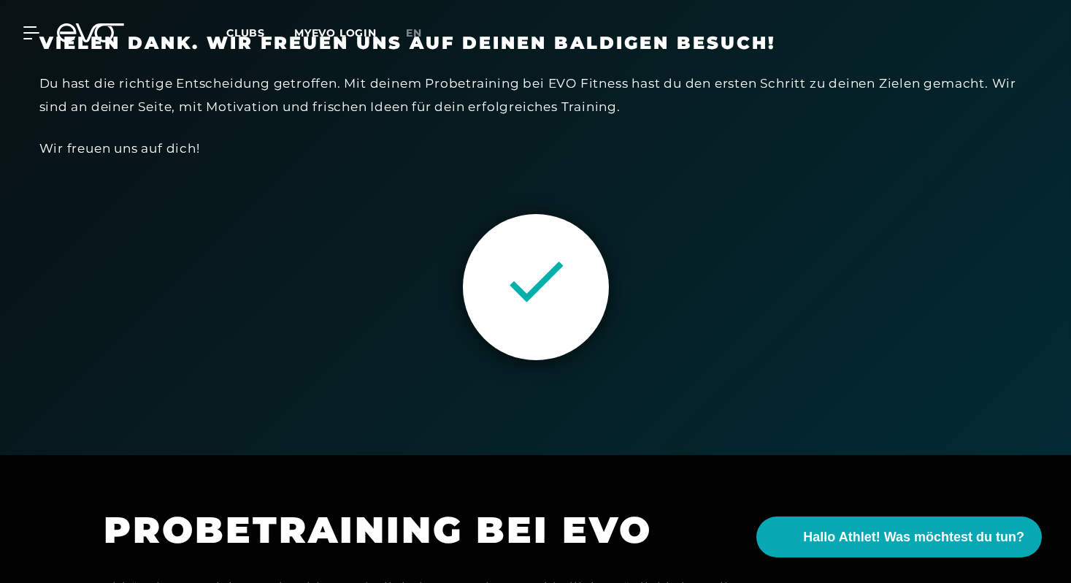
scroll to position [0, 0]
